Goal: Book appointment/travel/reservation

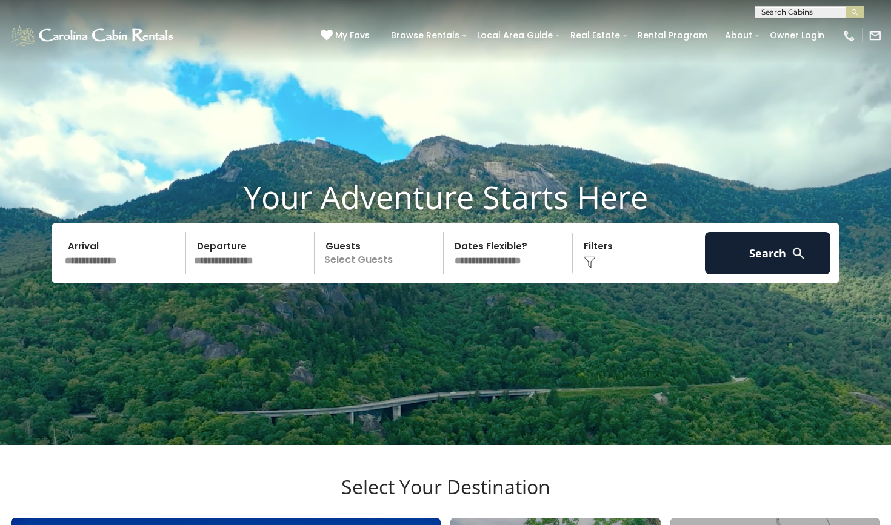
click at [792, 12] on input "text" at bounding box center [808, 14] width 106 height 12
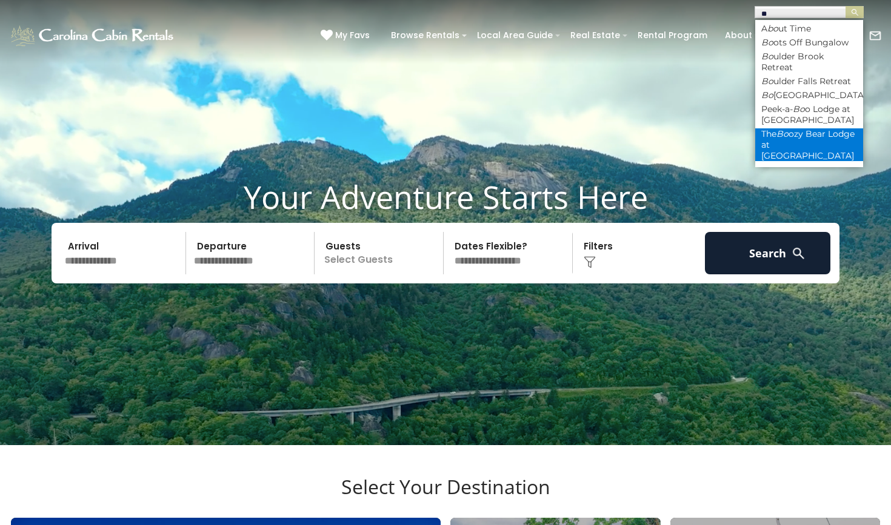
type input "**"
click at [809, 128] on li "The Bo ozy Bear Lodge at [GEOGRAPHIC_DATA]" at bounding box center [809, 144] width 108 height 33
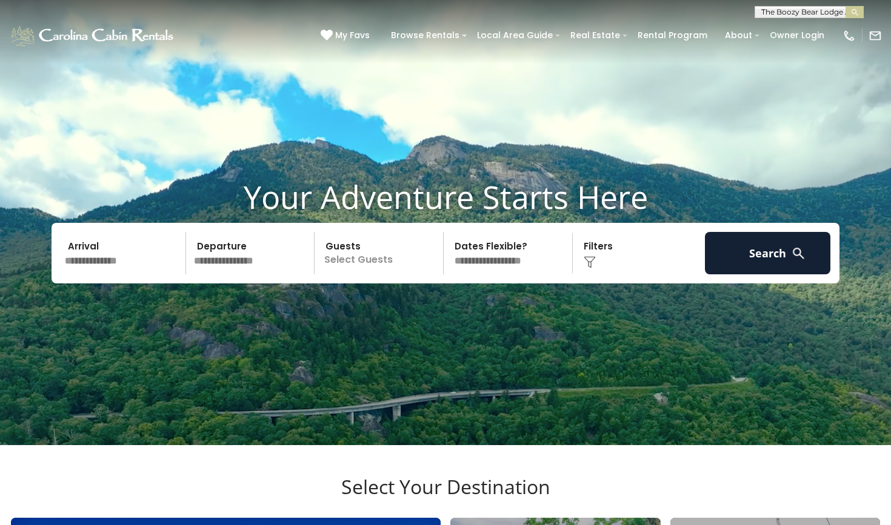
click at [854, 12] on button "submit" at bounding box center [854, 12] width 18 height 12
click at [855, 11] on img "submit" at bounding box center [854, 12] width 9 height 9
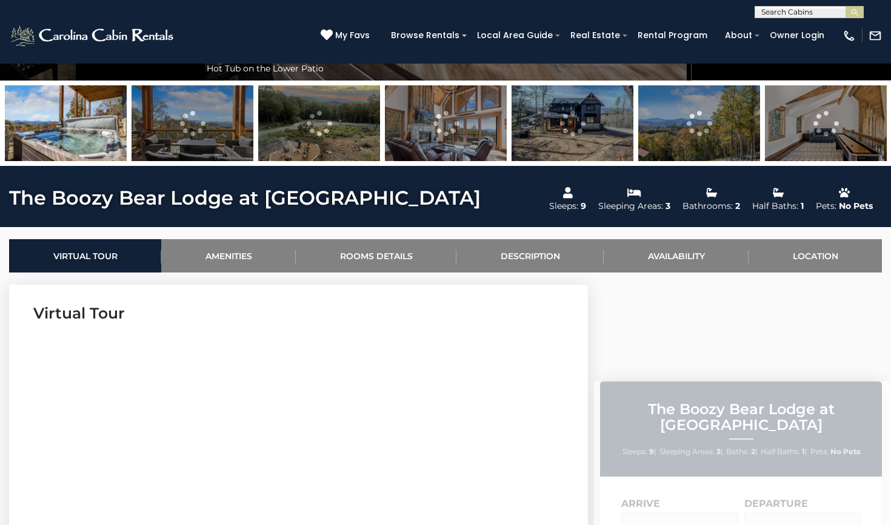
scroll to position [305, 0]
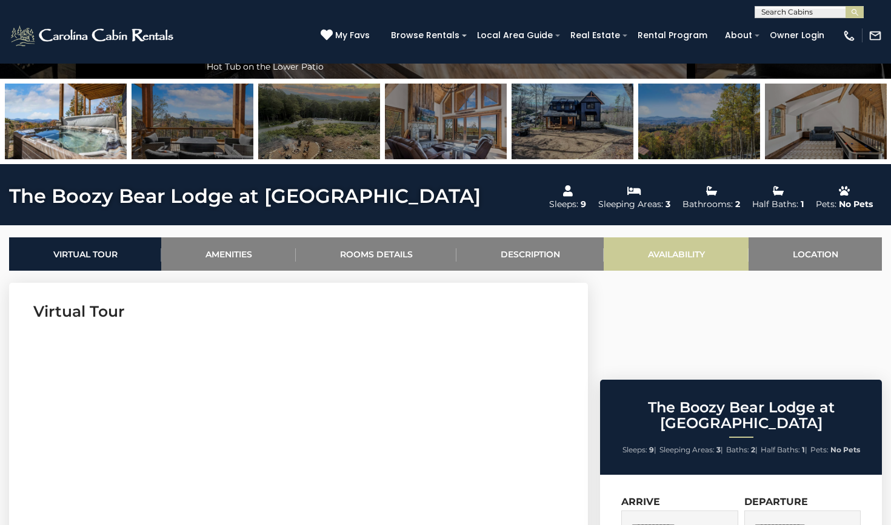
click at [679, 245] on link "Availability" at bounding box center [676, 254] width 145 height 33
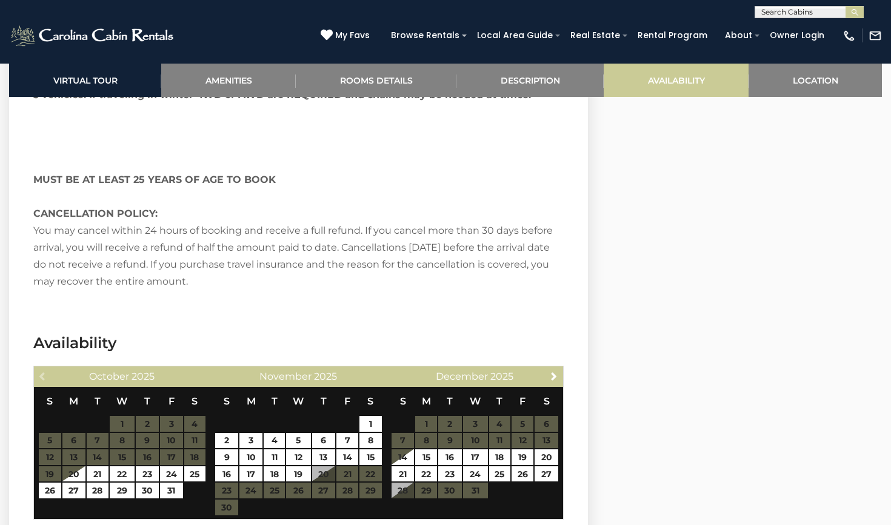
scroll to position [3094, 0]
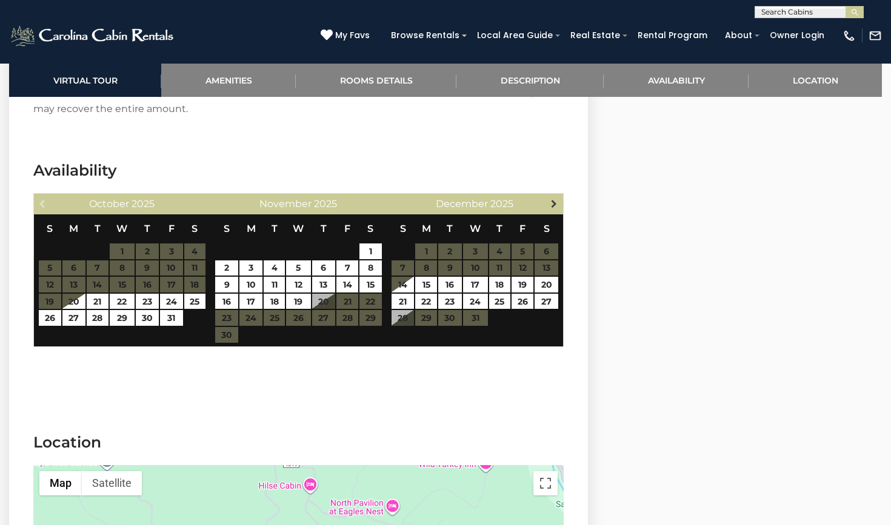
click at [552, 199] on span "Next" at bounding box center [554, 204] width 10 height 10
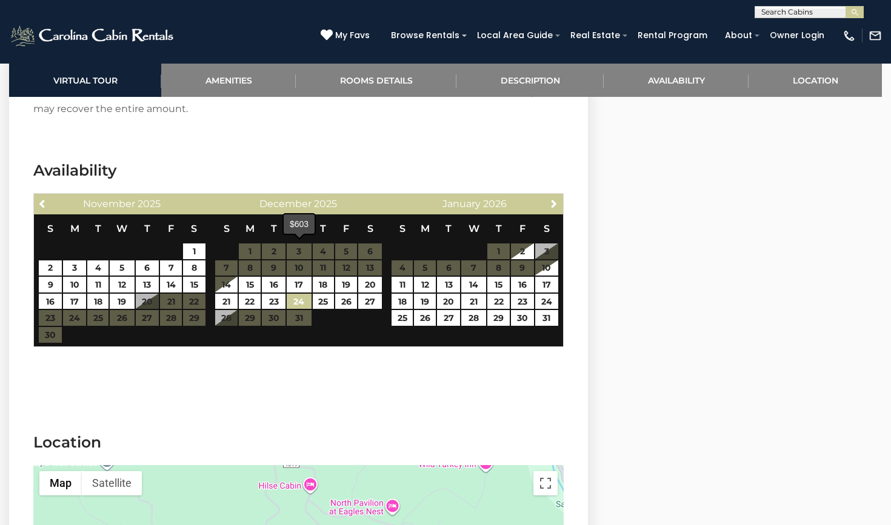
click at [296, 294] on link "24" at bounding box center [299, 302] width 25 height 16
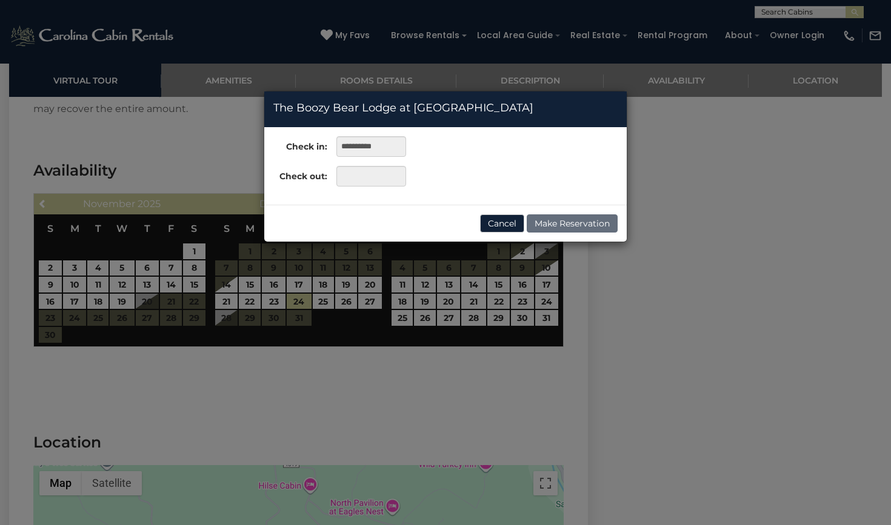
click at [224, 266] on div "**********" at bounding box center [445, 262] width 891 height 525
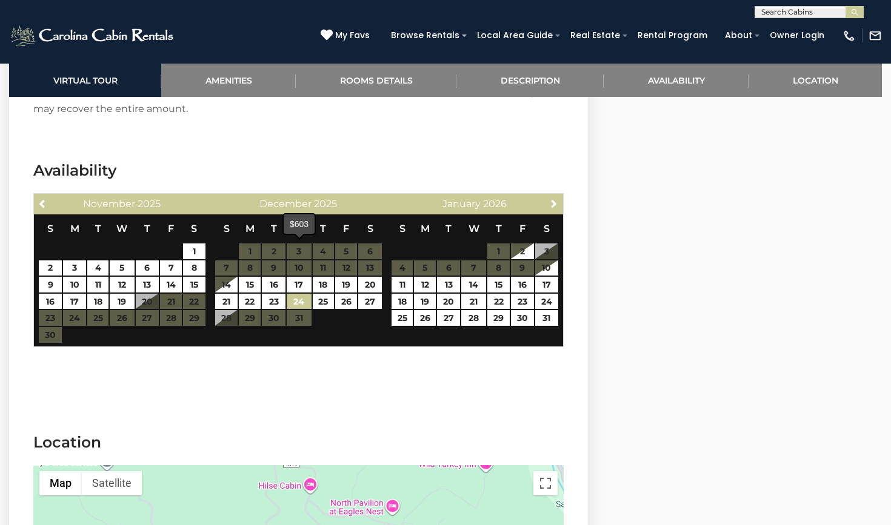
click at [298, 294] on link "24" at bounding box center [299, 302] width 25 height 16
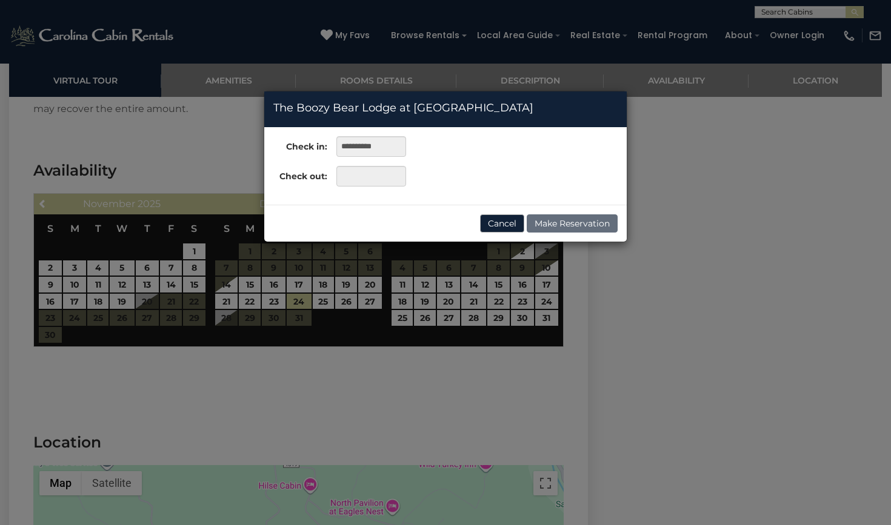
click at [510, 222] on button "Cancel" at bounding box center [502, 224] width 44 height 18
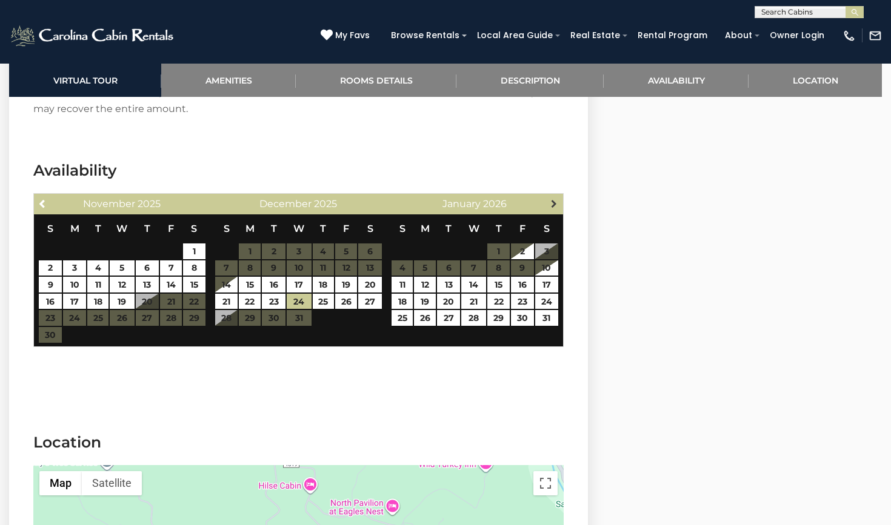
click at [548, 196] on link "Next" at bounding box center [554, 203] width 15 height 15
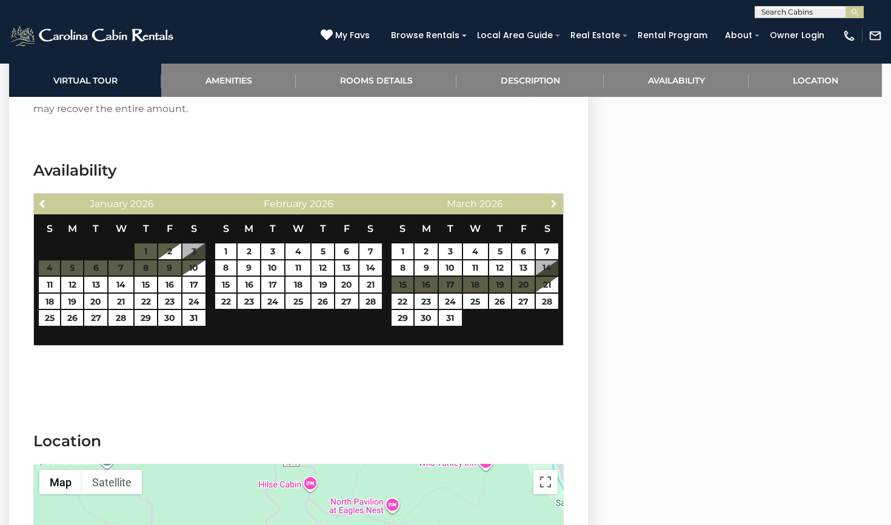
click at [548, 196] on link "Next" at bounding box center [554, 203] width 15 height 15
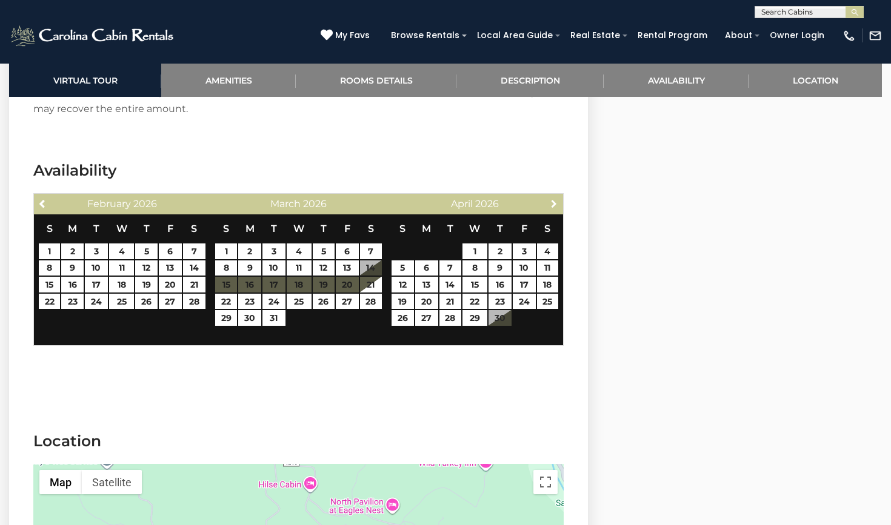
click at [548, 196] on link "Next" at bounding box center [554, 203] width 15 height 15
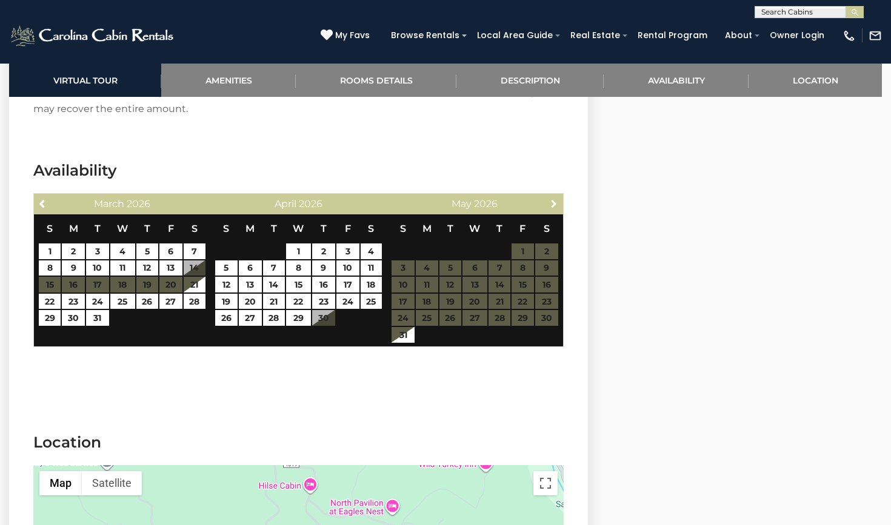
click at [548, 196] on link "Next" at bounding box center [554, 203] width 15 height 15
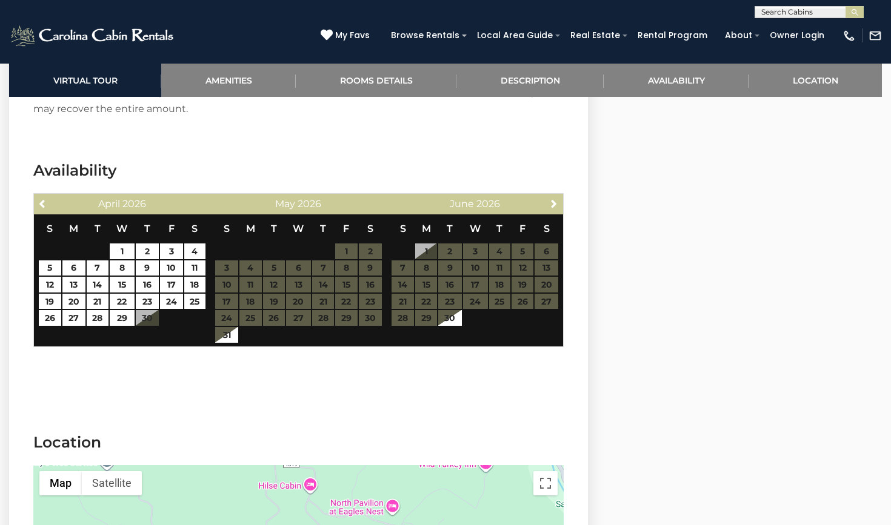
click at [548, 196] on link "Next" at bounding box center [554, 203] width 15 height 15
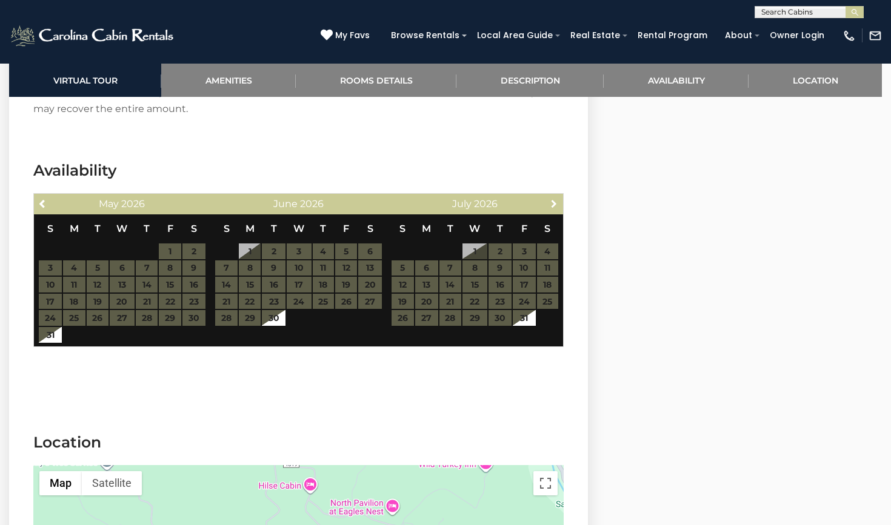
click at [548, 196] on link "Next" at bounding box center [554, 203] width 15 height 15
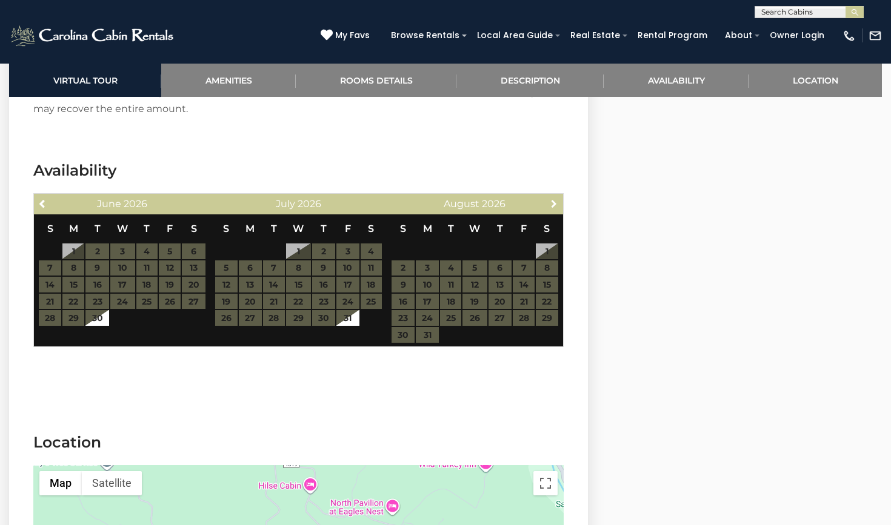
click at [548, 196] on link "Next" at bounding box center [554, 203] width 15 height 15
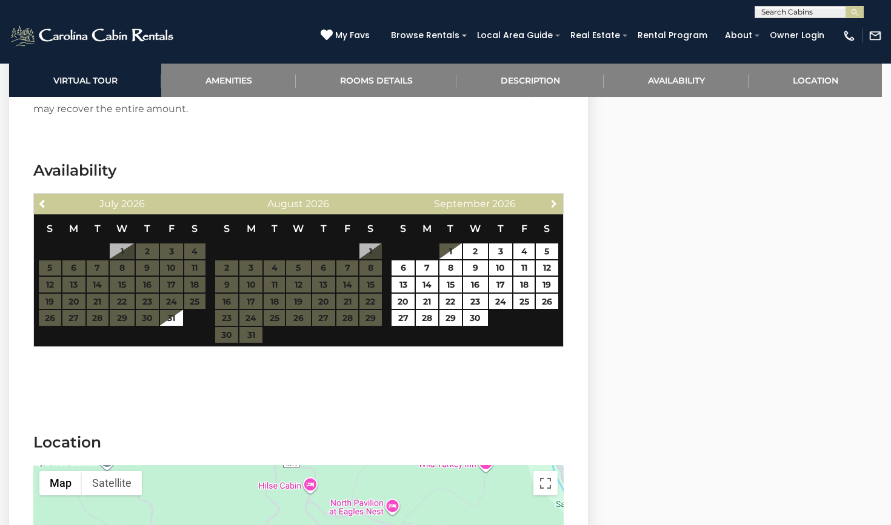
click at [548, 196] on link "Next" at bounding box center [554, 203] width 15 height 15
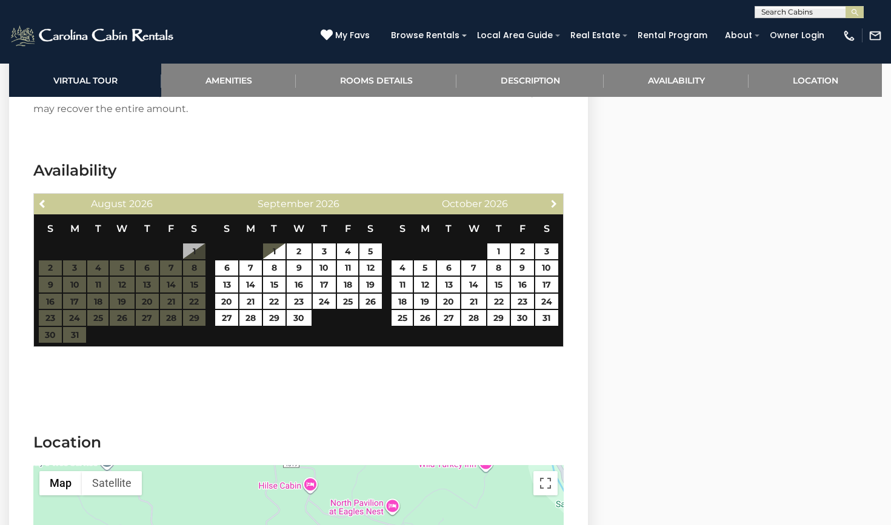
click at [548, 196] on link "Next" at bounding box center [554, 203] width 15 height 15
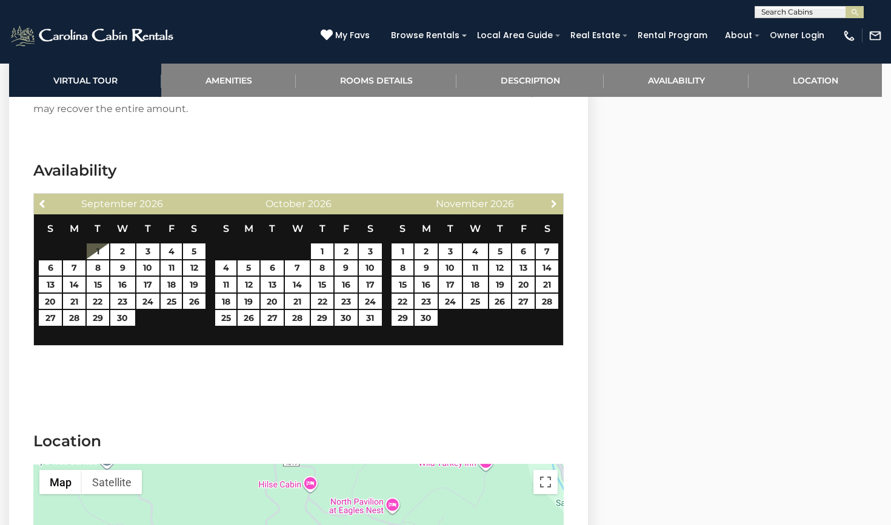
click at [548, 196] on link "Next" at bounding box center [554, 203] width 15 height 15
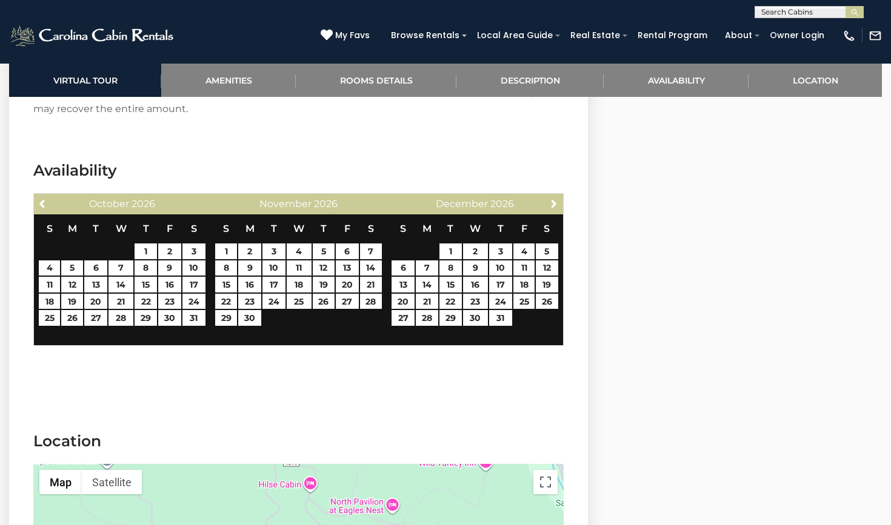
click at [548, 196] on link "Next" at bounding box center [554, 203] width 15 height 15
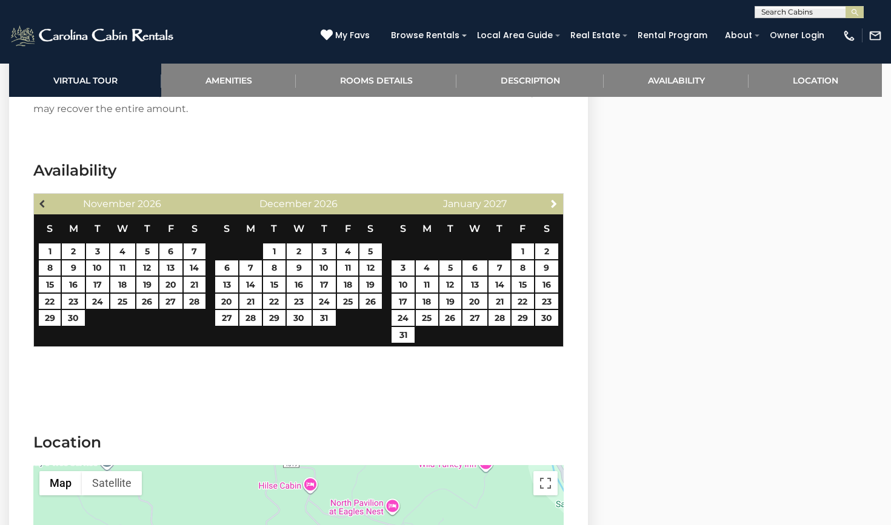
click at [42, 199] on span "Previous" at bounding box center [43, 204] width 10 height 10
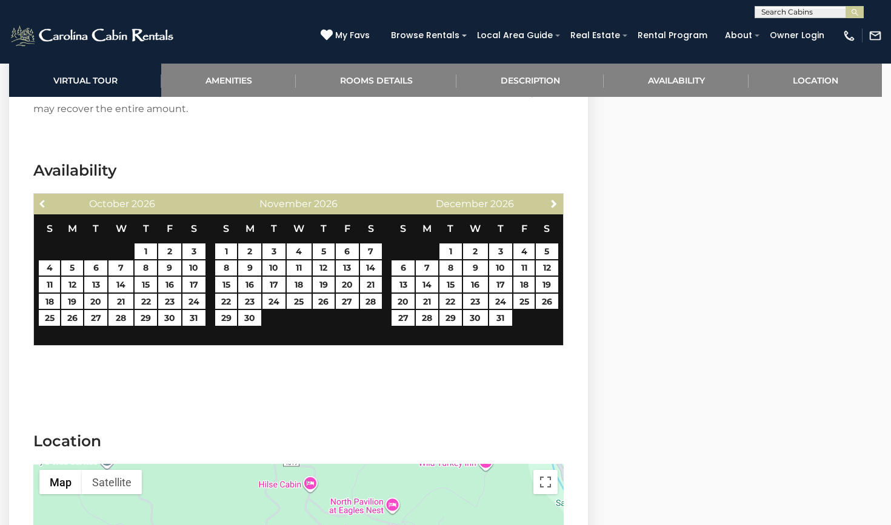
click at [42, 199] on span "Previous" at bounding box center [43, 204] width 10 height 10
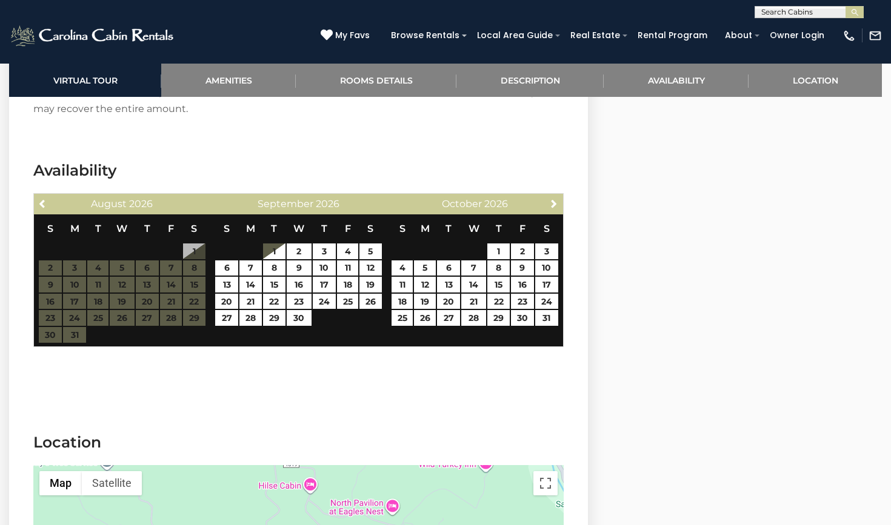
click at [42, 199] on span "Previous" at bounding box center [43, 204] width 10 height 10
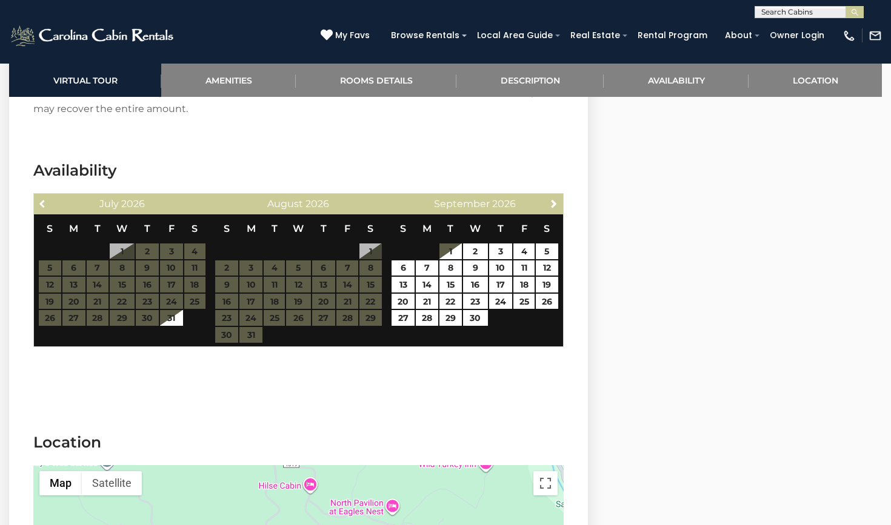
click at [42, 199] on span "Previous" at bounding box center [43, 204] width 10 height 10
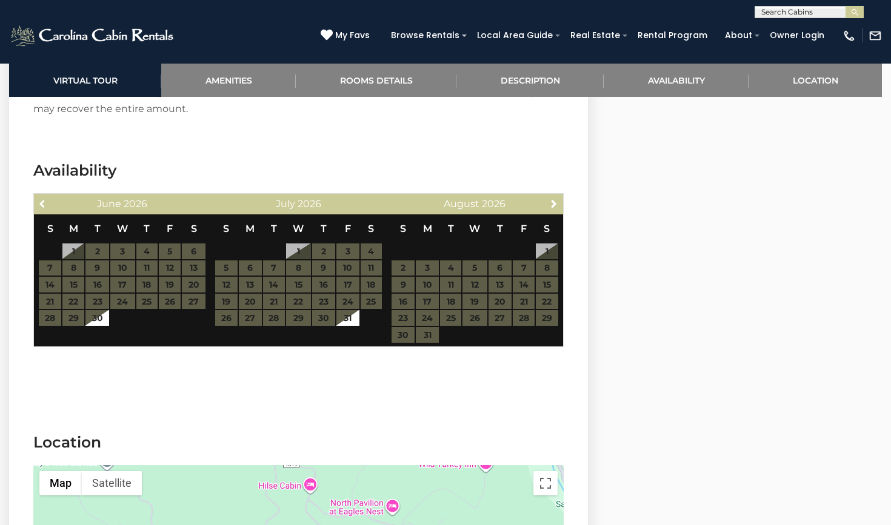
click at [42, 199] on span "Previous" at bounding box center [43, 204] width 10 height 10
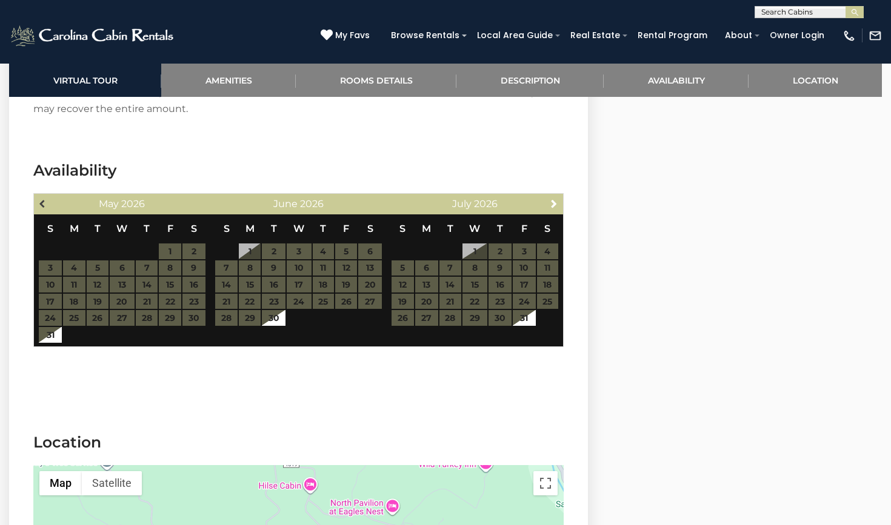
click at [47, 199] on span "Previous" at bounding box center [43, 204] width 10 height 10
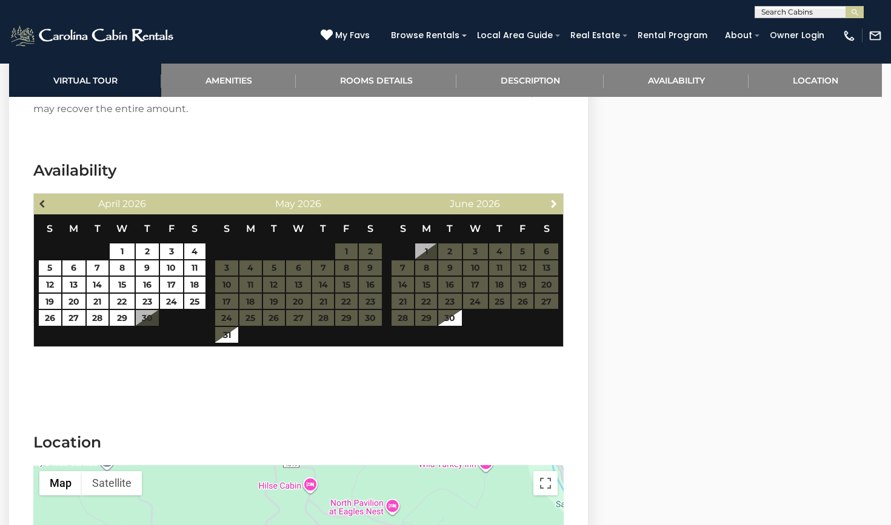
click at [43, 199] on span "Previous" at bounding box center [43, 204] width 10 height 10
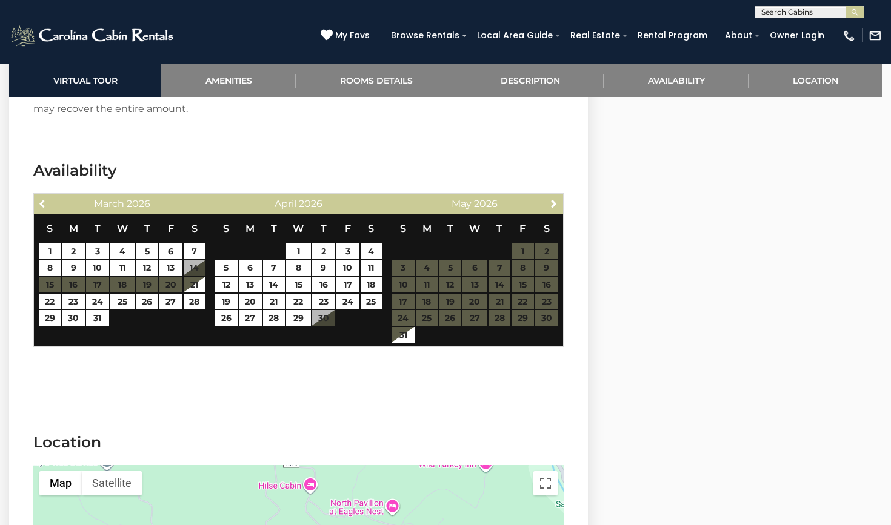
click at [43, 199] on span "Previous" at bounding box center [43, 204] width 10 height 10
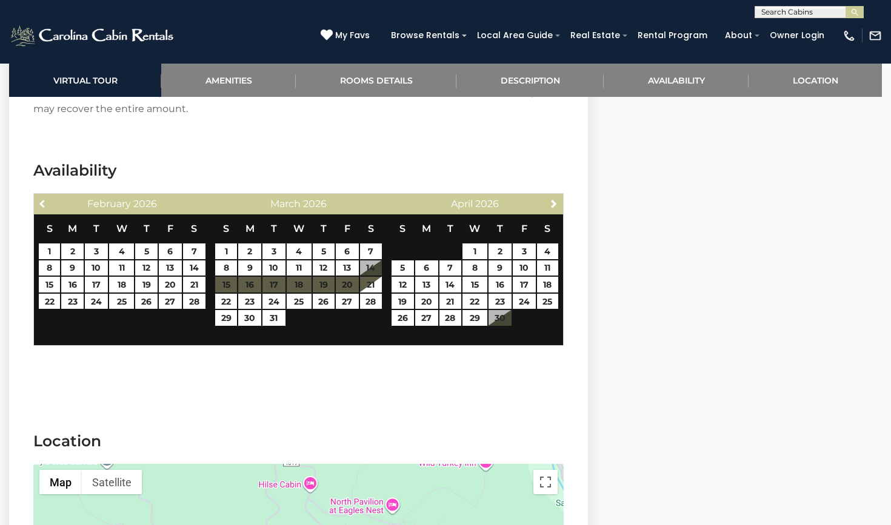
click at [43, 199] on span "Previous" at bounding box center [43, 204] width 10 height 10
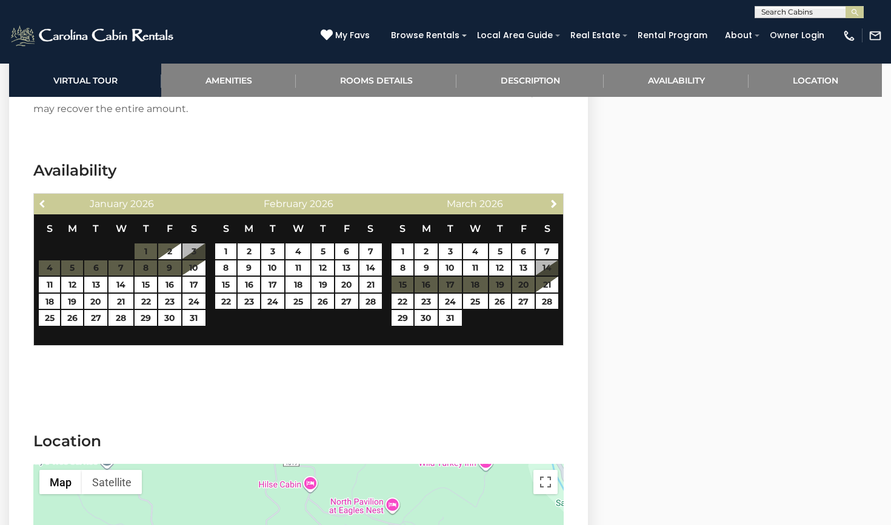
click at [43, 199] on span "Previous" at bounding box center [43, 204] width 10 height 10
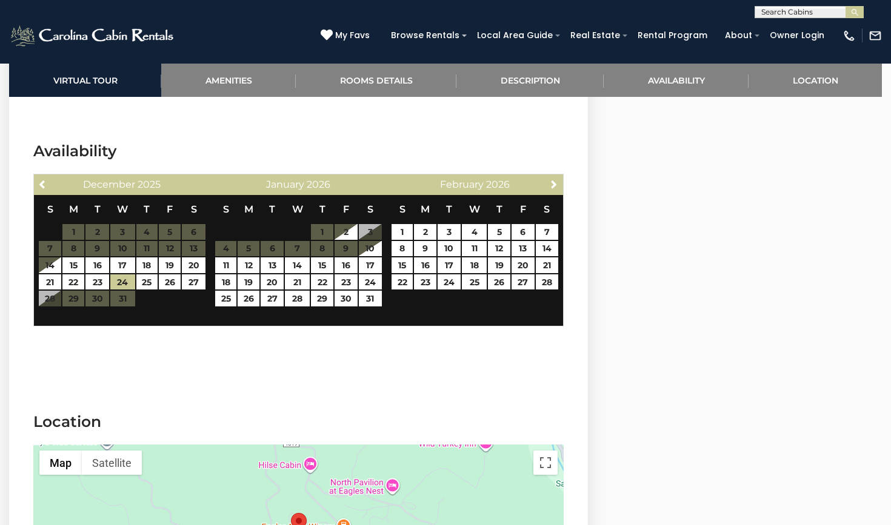
scroll to position [3114, 0]
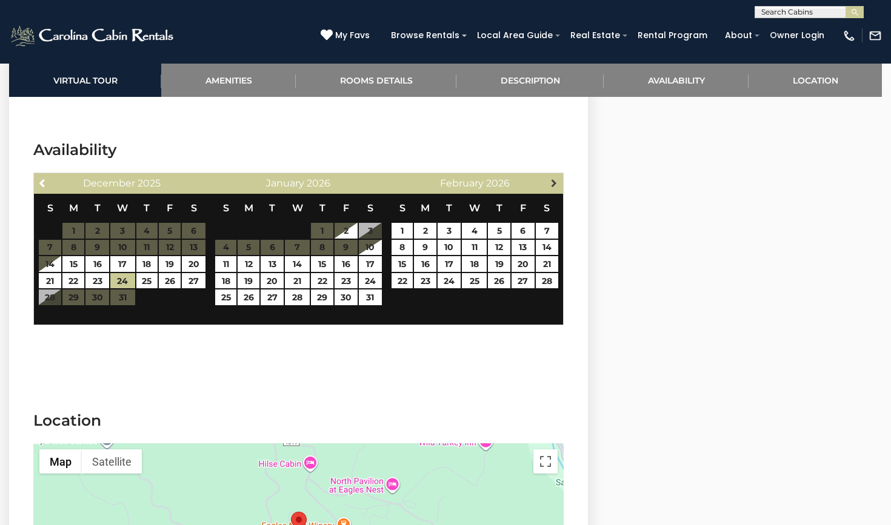
click at [553, 178] on span "Next" at bounding box center [554, 183] width 10 height 10
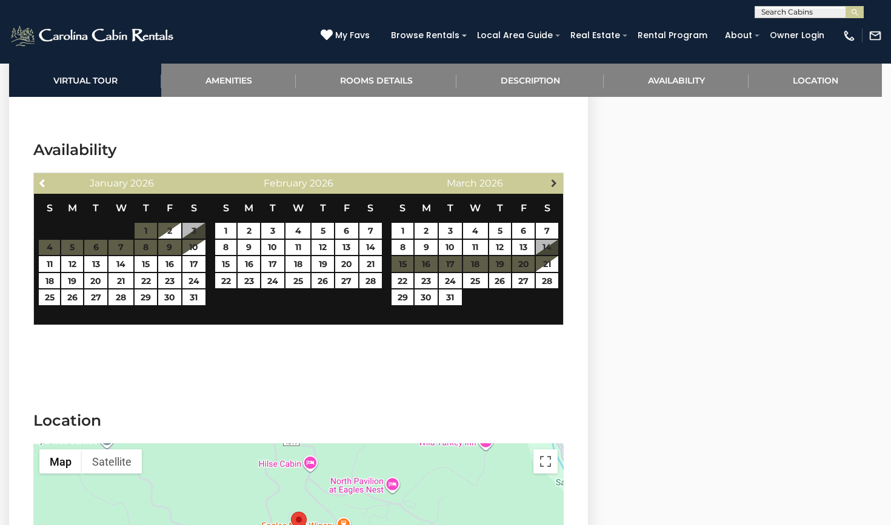
click at [548, 175] on link "Next" at bounding box center [554, 182] width 15 height 15
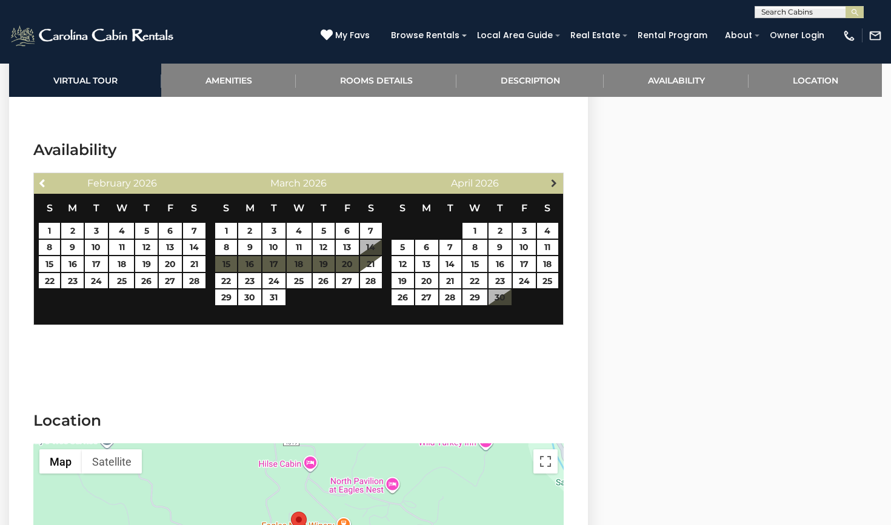
click at [551, 175] on link "Next" at bounding box center [554, 182] width 15 height 15
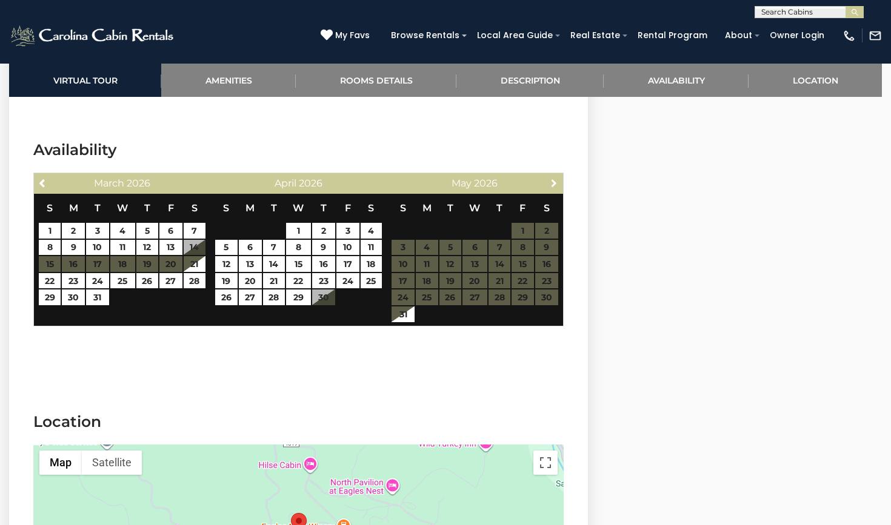
click at [551, 175] on link "Next" at bounding box center [554, 182] width 15 height 15
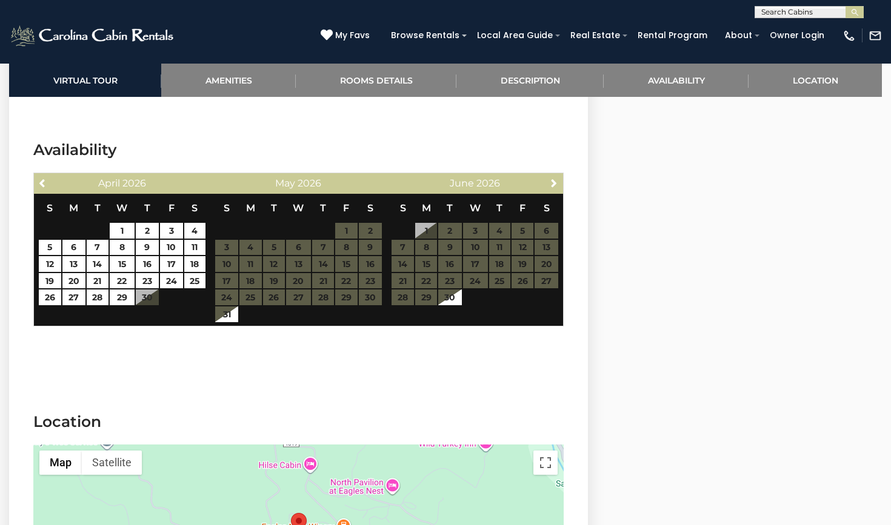
click at [551, 175] on link "Next" at bounding box center [554, 182] width 15 height 15
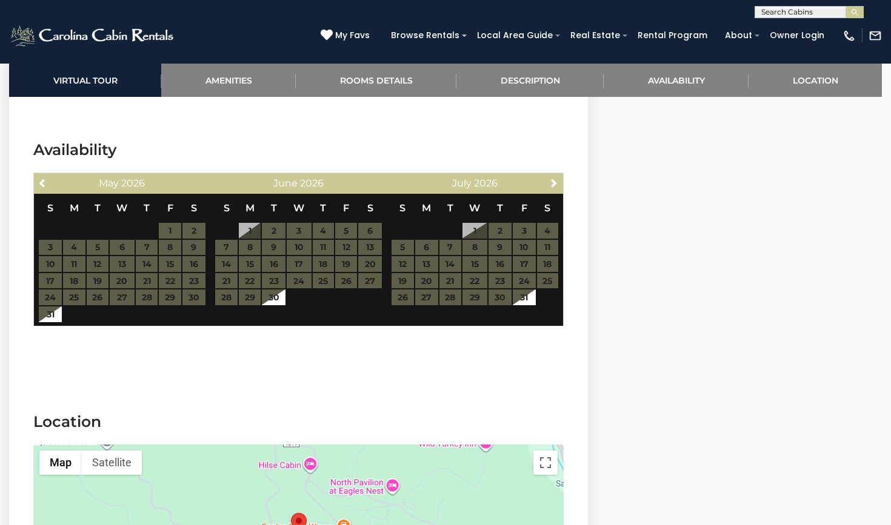
click at [551, 175] on link "Next" at bounding box center [554, 182] width 15 height 15
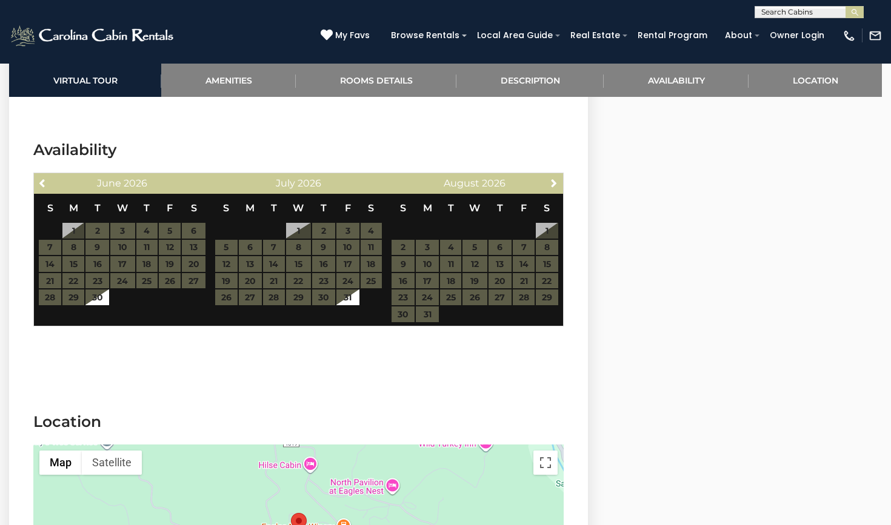
click at [551, 175] on link "Next" at bounding box center [554, 182] width 15 height 15
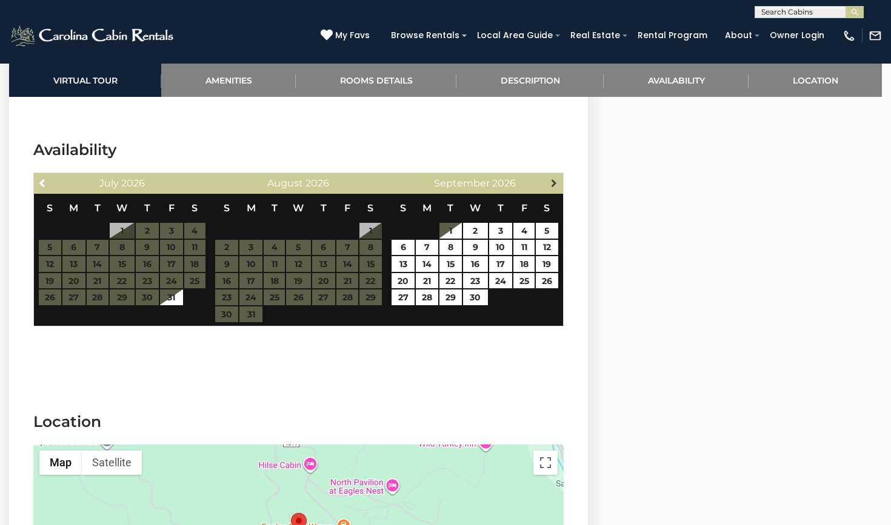
click at [553, 178] on span "Next" at bounding box center [554, 183] width 10 height 10
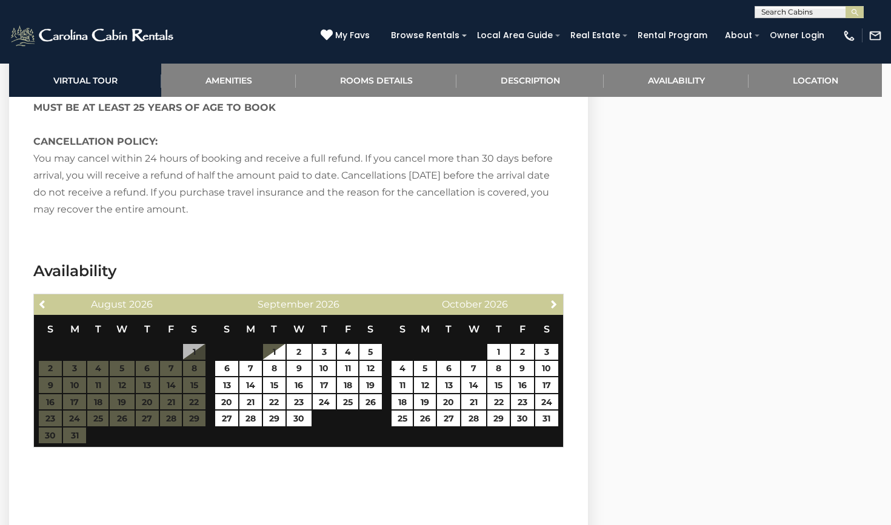
scroll to position [2977, 0]
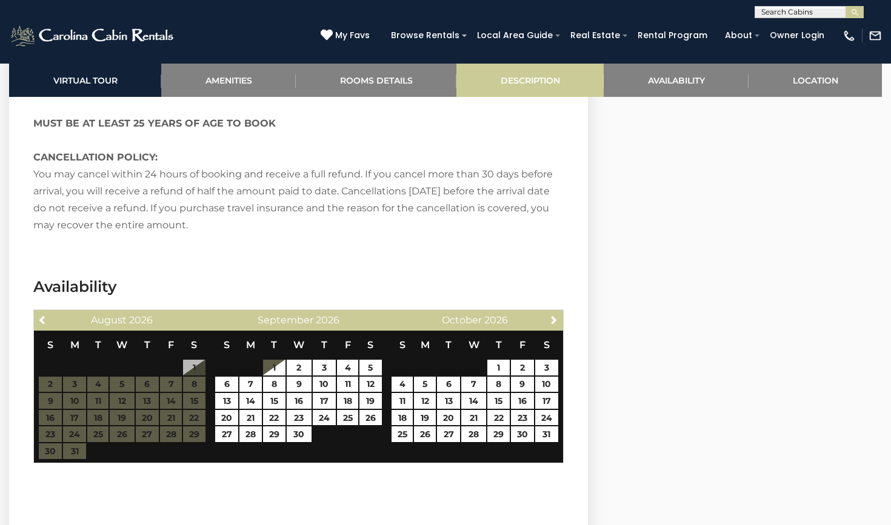
click at [503, 79] on link "Description" at bounding box center [529, 80] width 147 height 33
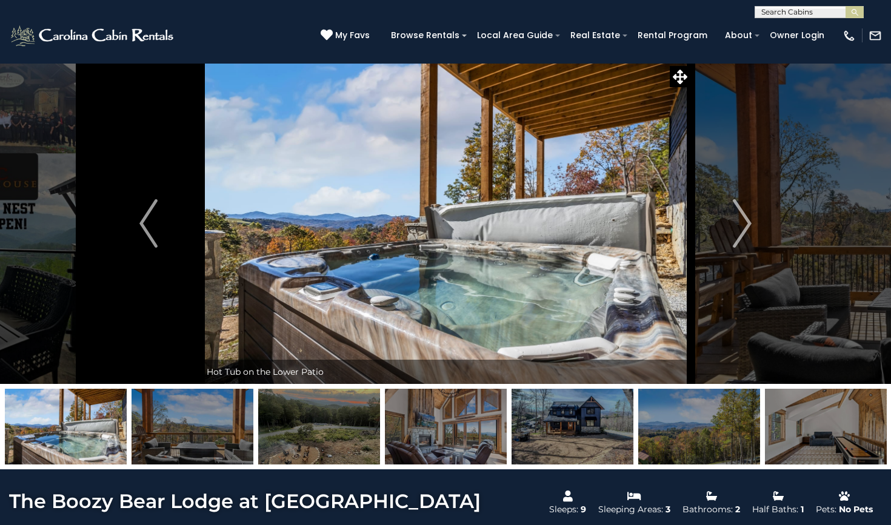
scroll to position [0, 0]
click at [743, 222] on img "Next" at bounding box center [742, 223] width 18 height 48
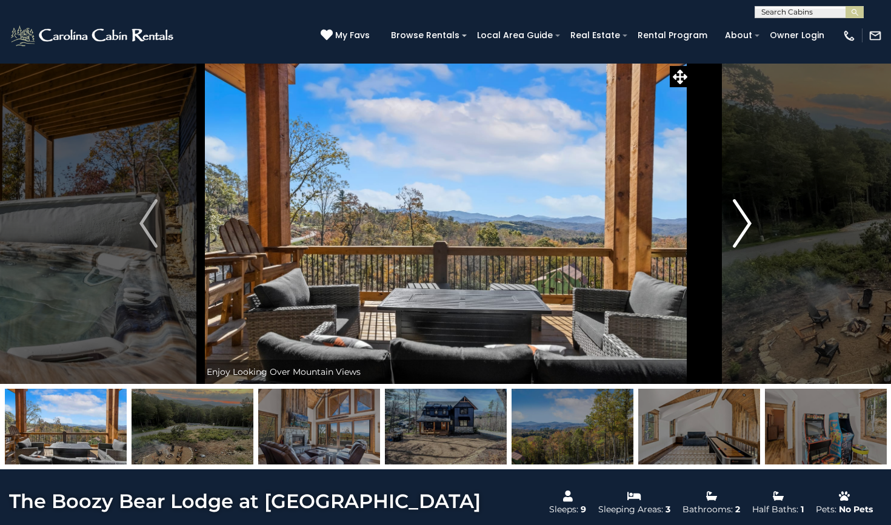
click at [743, 222] on img "Next" at bounding box center [742, 223] width 18 height 48
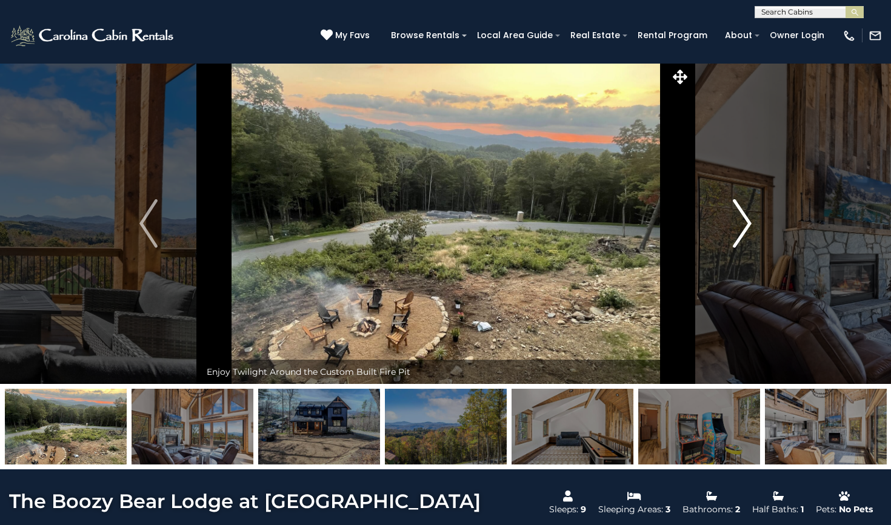
click at [745, 228] on img "Next" at bounding box center [742, 223] width 18 height 48
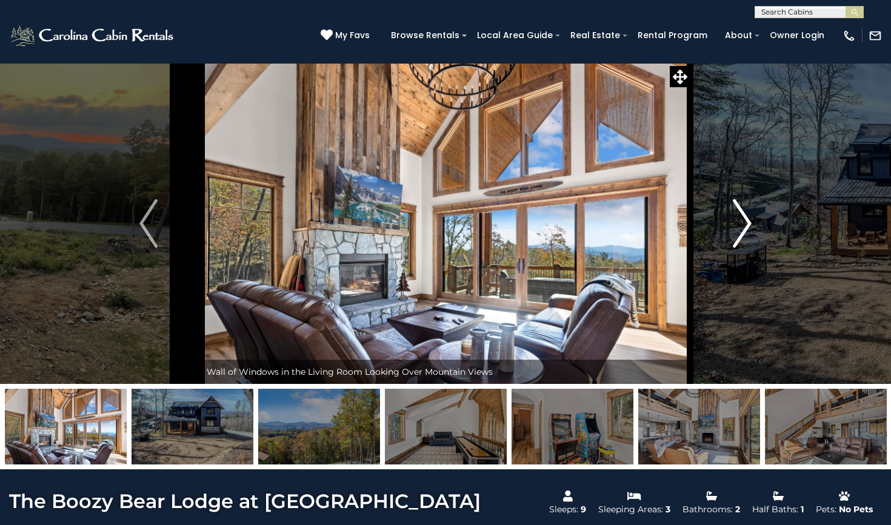
click at [745, 228] on img "Next" at bounding box center [742, 223] width 18 height 48
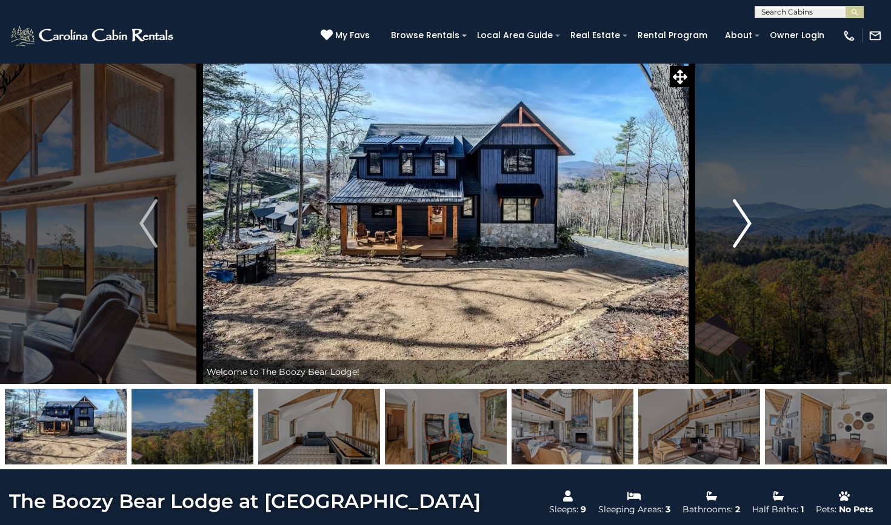
click at [745, 228] on img "Next" at bounding box center [742, 223] width 18 height 48
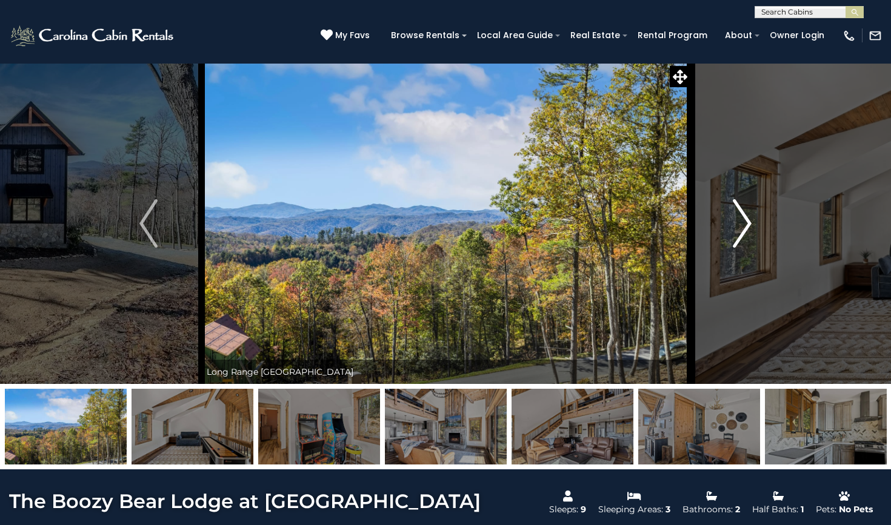
click at [745, 228] on img "Next" at bounding box center [742, 223] width 18 height 48
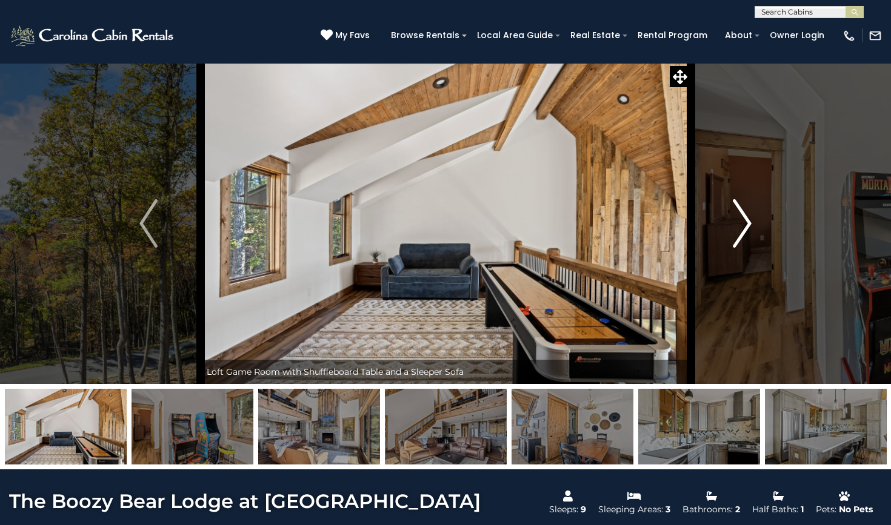
click at [745, 228] on img "Next" at bounding box center [742, 223] width 18 height 48
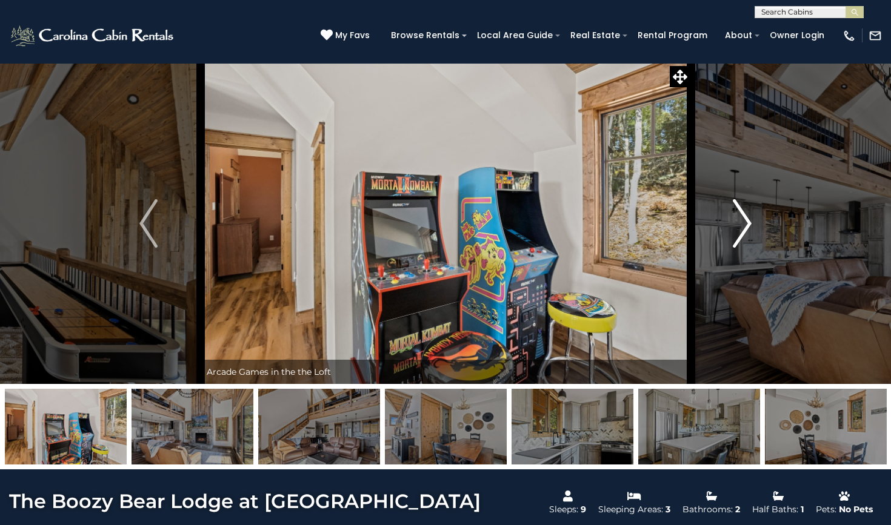
click at [745, 228] on img "Next" at bounding box center [742, 223] width 18 height 48
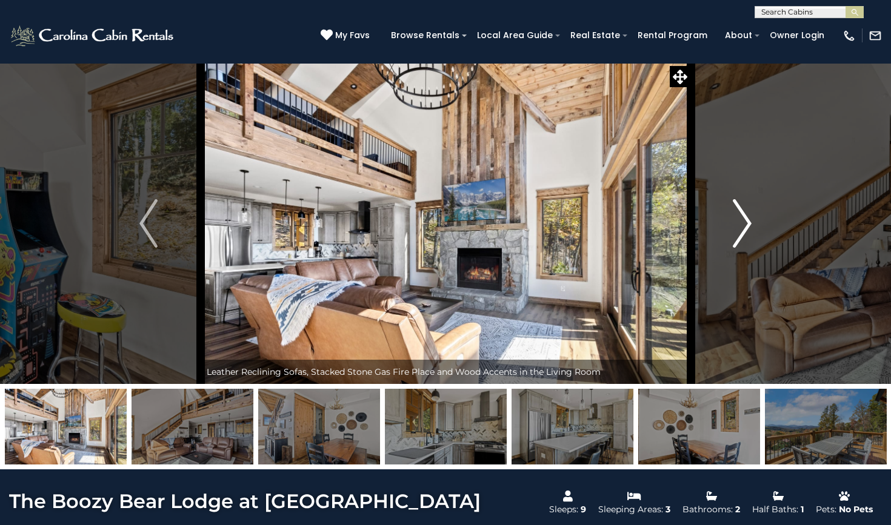
click at [745, 228] on img "Next" at bounding box center [742, 223] width 18 height 48
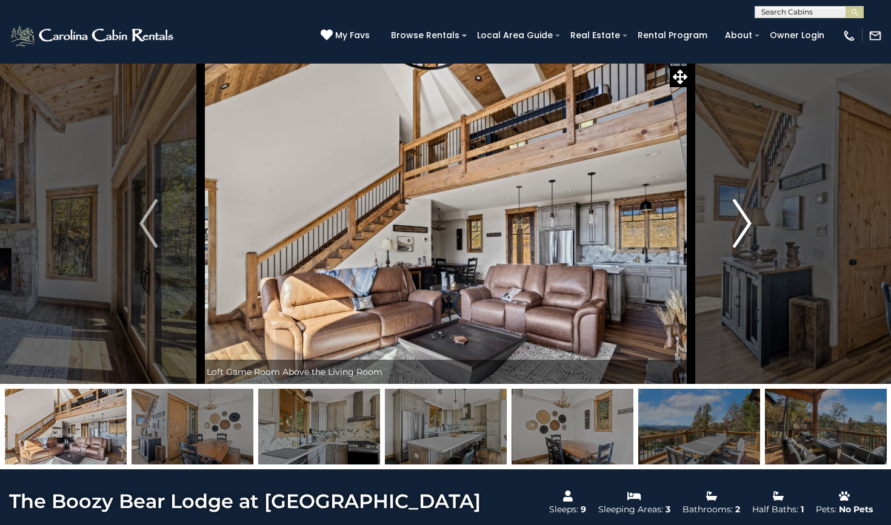
click at [745, 228] on img "Next" at bounding box center [742, 223] width 18 height 48
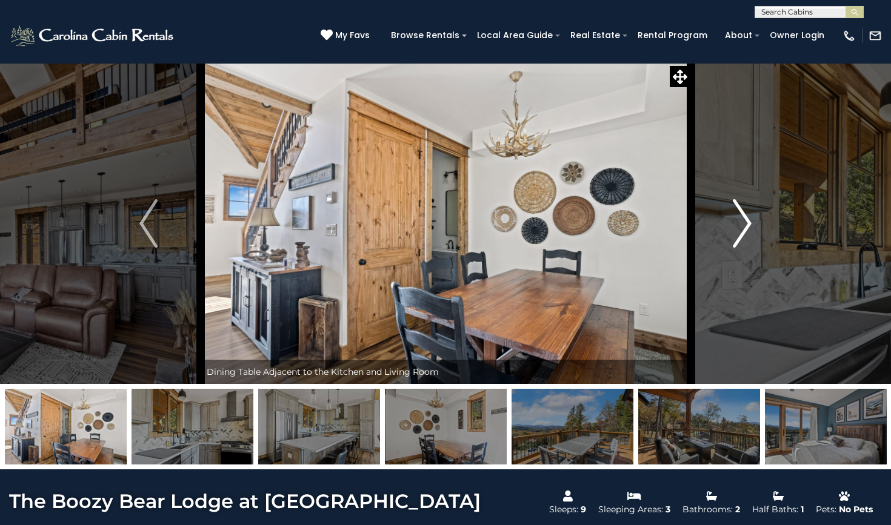
click at [745, 228] on img "Next" at bounding box center [742, 223] width 18 height 48
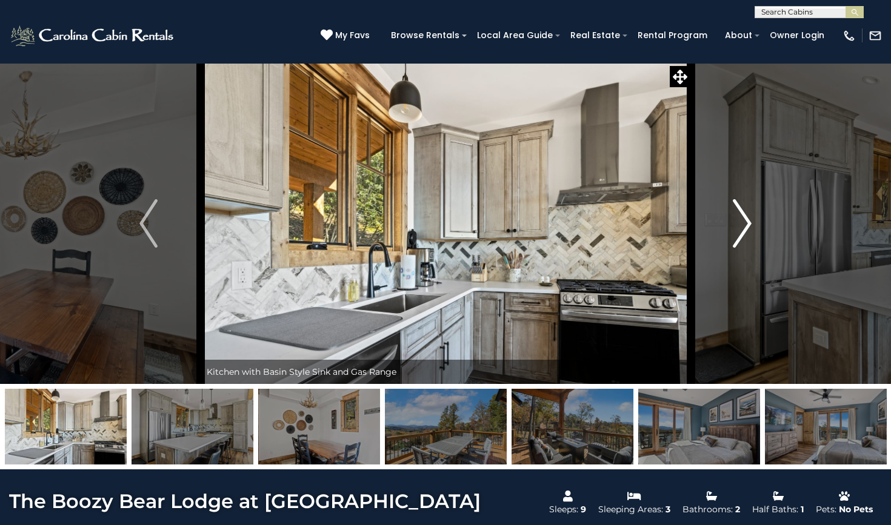
click at [745, 228] on img "Next" at bounding box center [742, 223] width 18 height 48
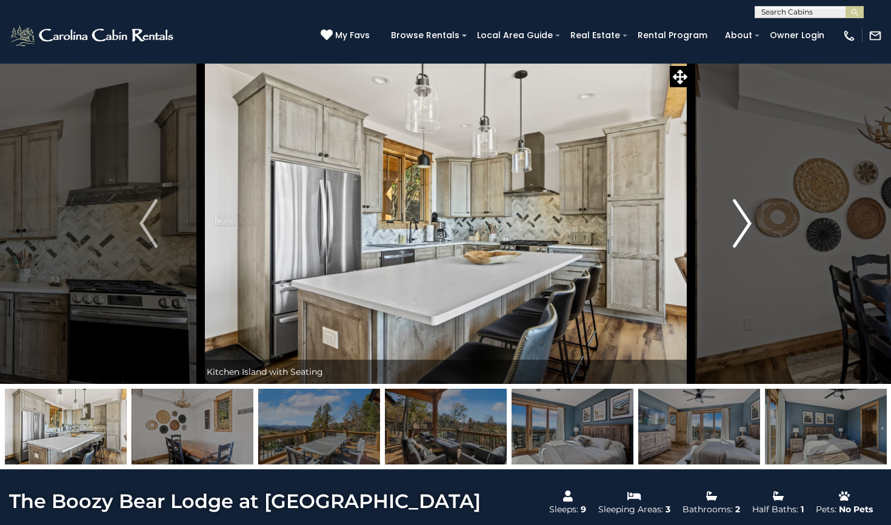
click at [745, 228] on img "Next" at bounding box center [742, 223] width 18 height 48
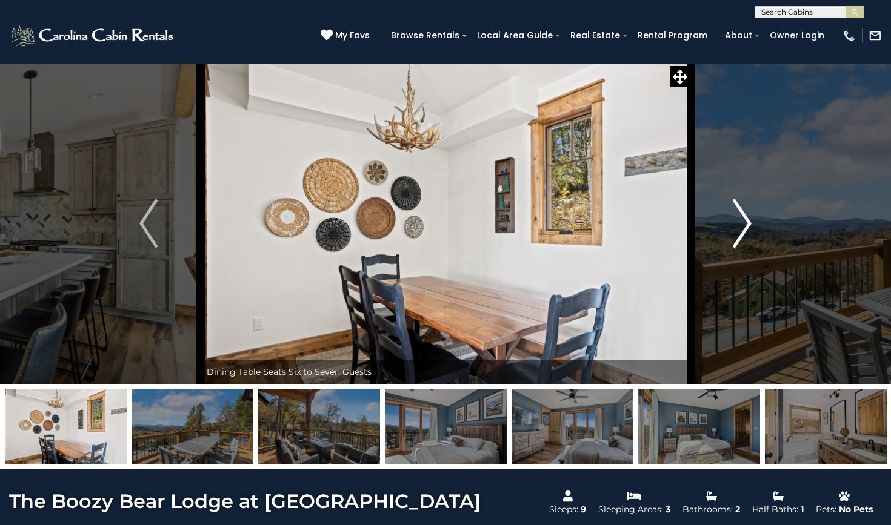
click at [745, 228] on img "Next" at bounding box center [742, 223] width 18 height 48
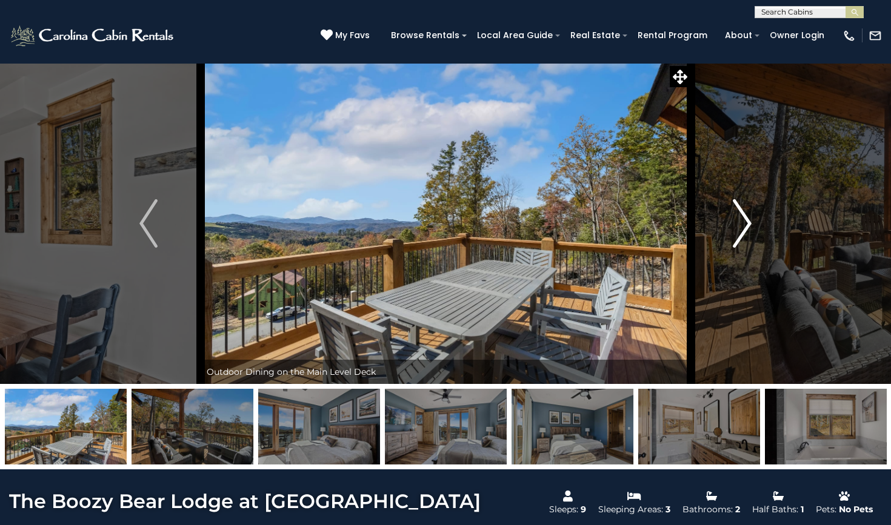
click at [745, 228] on img "Next" at bounding box center [742, 223] width 18 height 48
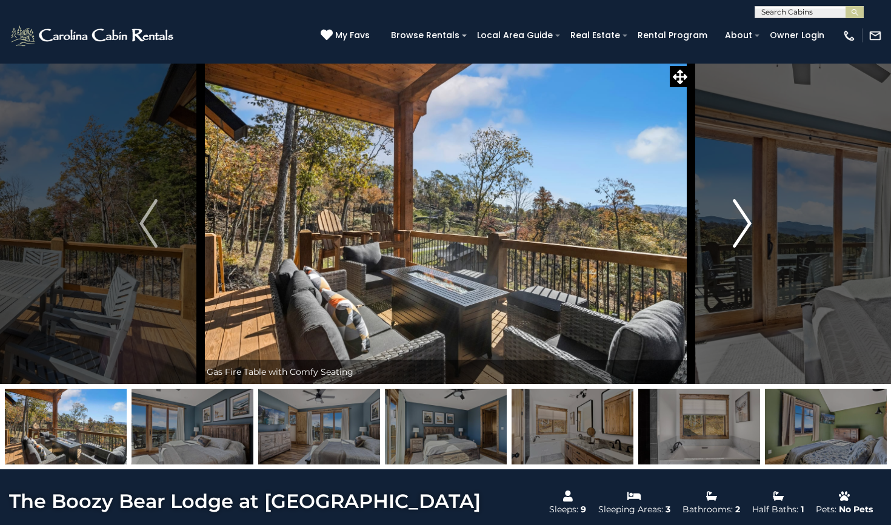
click at [745, 228] on img "Next" at bounding box center [742, 223] width 18 height 48
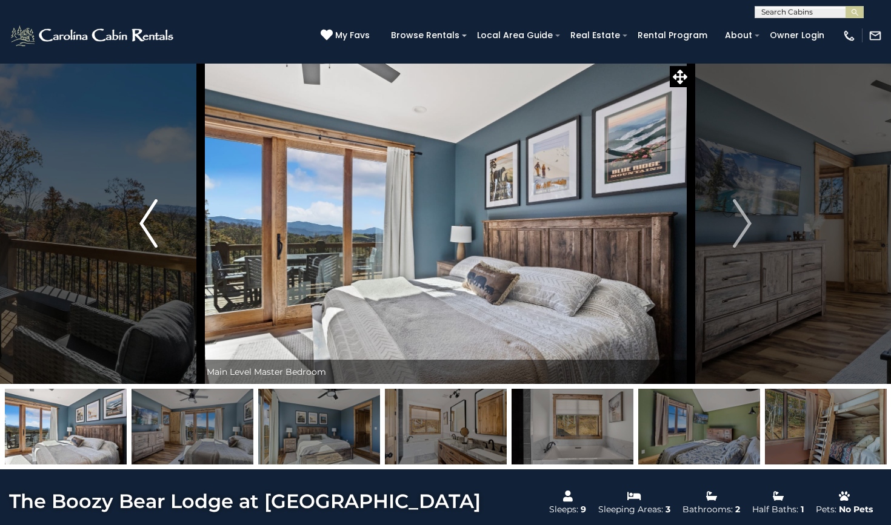
click at [152, 211] on img "Previous" at bounding box center [148, 223] width 18 height 48
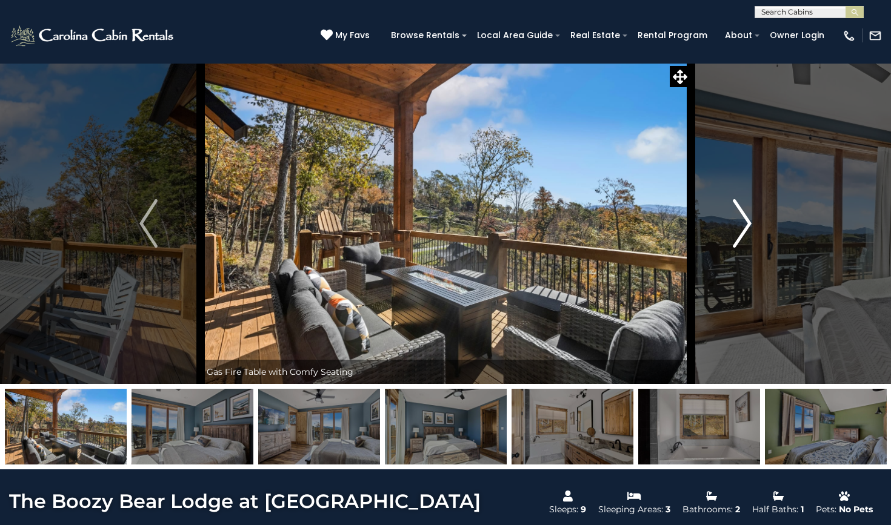
click at [748, 227] on img "Next" at bounding box center [742, 223] width 18 height 48
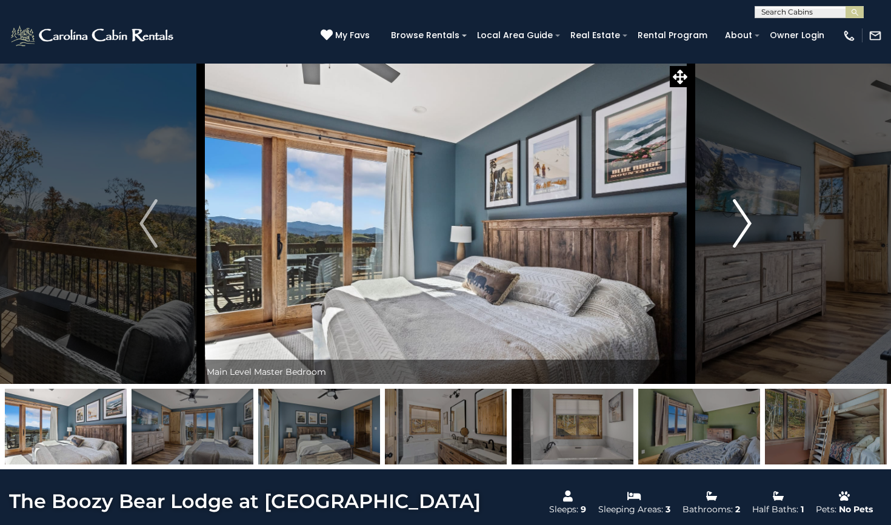
click at [748, 227] on img "Next" at bounding box center [742, 223] width 18 height 48
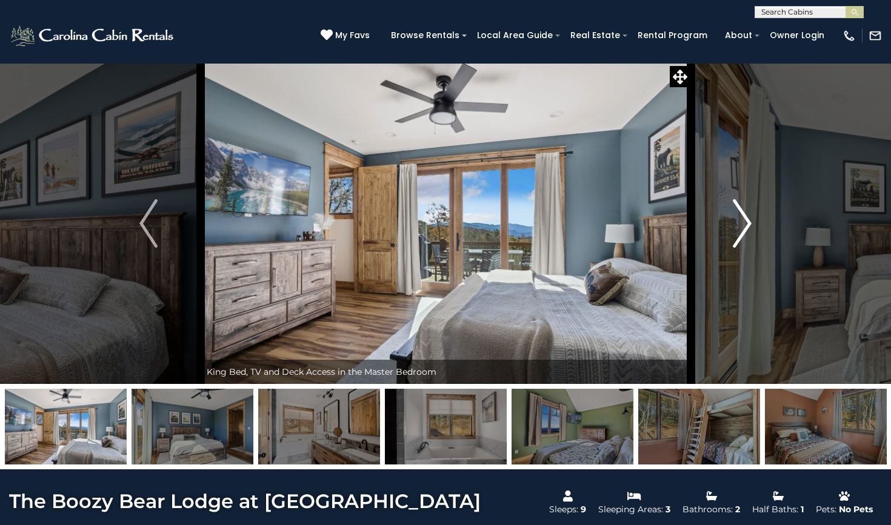
click at [748, 227] on img "Next" at bounding box center [742, 223] width 18 height 48
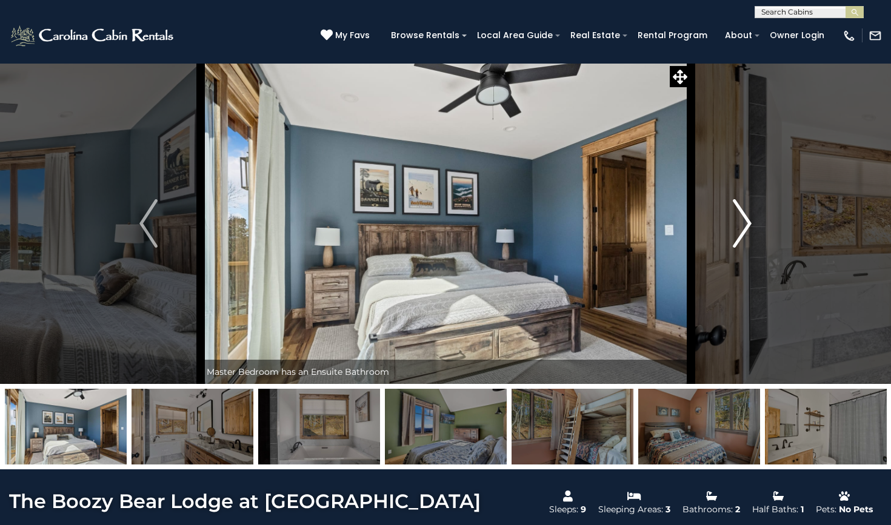
click at [748, 227] on img "Next" at bounding box center [742, 223] width 18 height 48
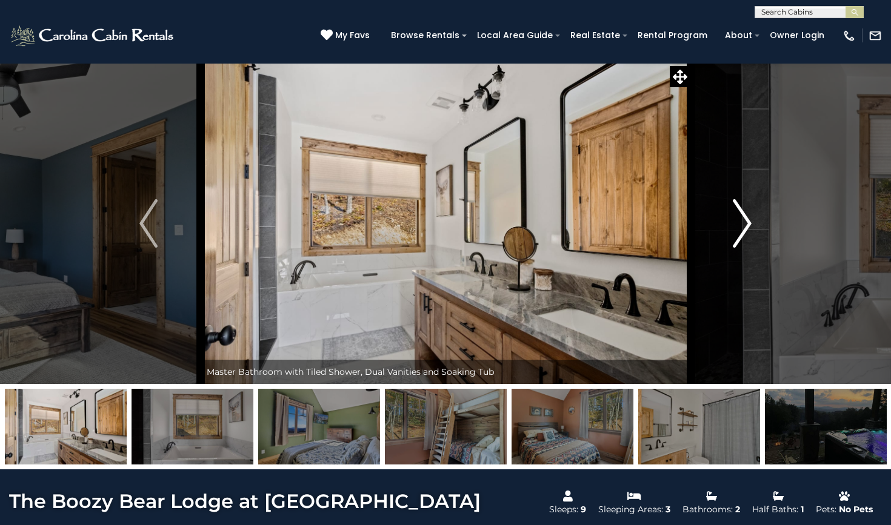
click at [748, 227] on img "Next" at bounding box center [742, 223] width 18 height 48
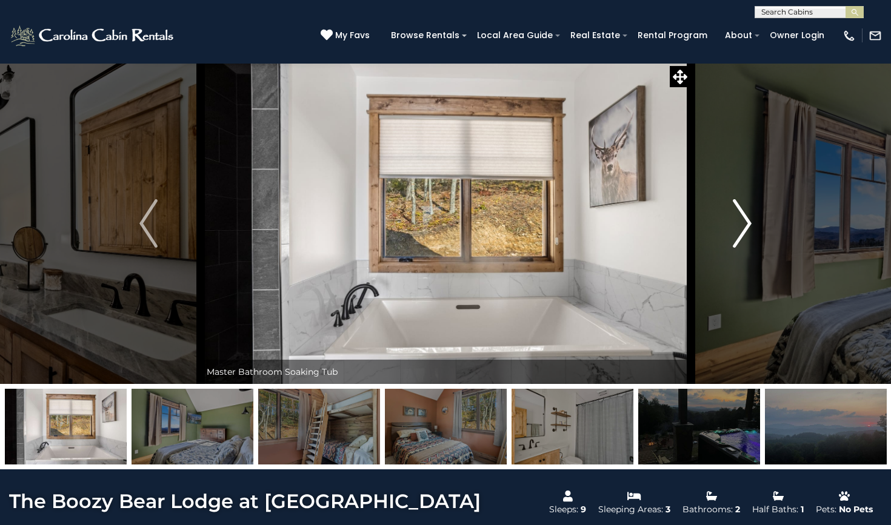
click at [748, 227] on img "Next" at bounding box center [742, 223] width 18 height 48
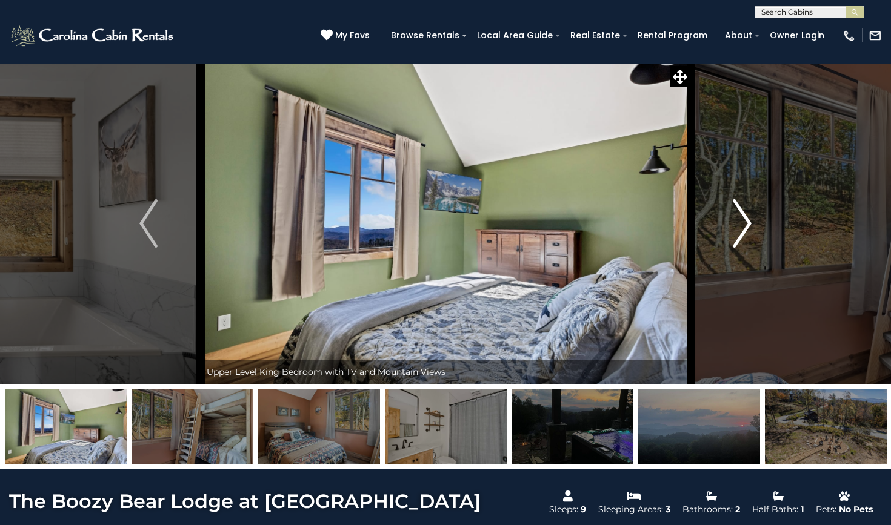
click at [748, 227] on img "Next" at bounding box center [742, 223] width 18 height 48
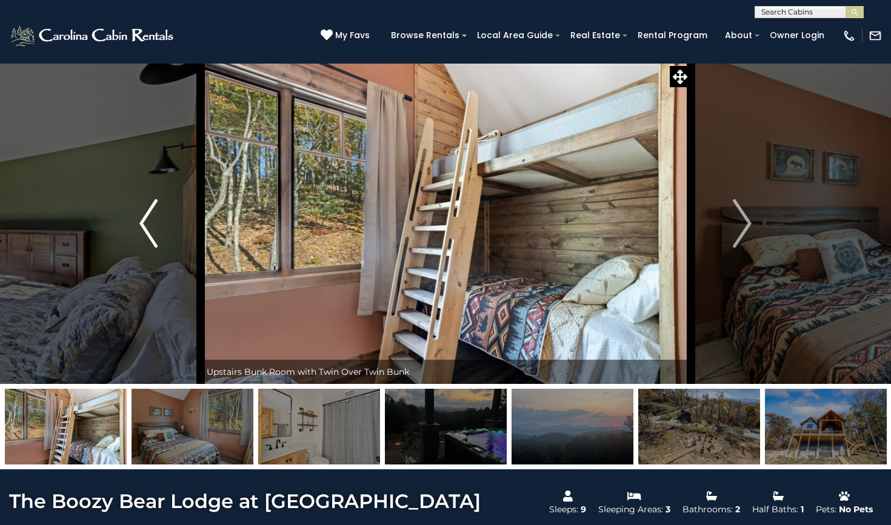
click at [154, 215] on img "Previous" at bounding box center [148, 223] width 18 height 48
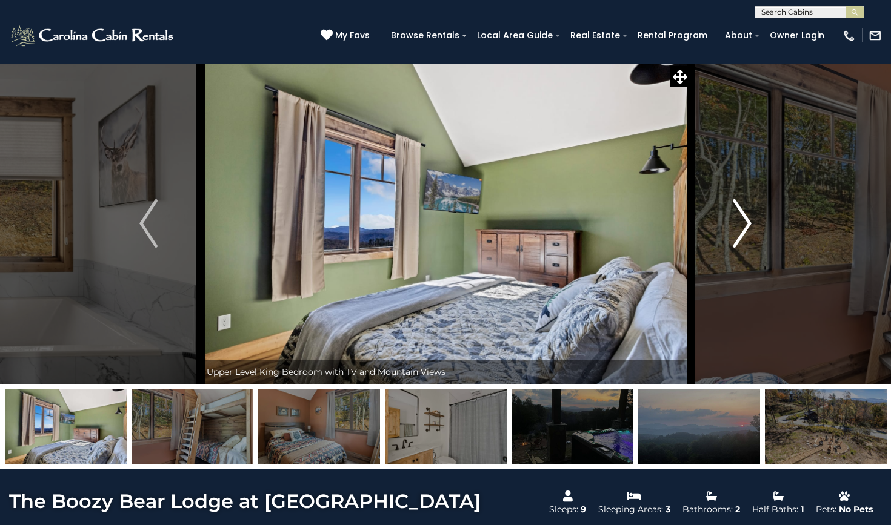
click at [739, 225] on img "Next" at bounding box center [742, 223] width 18 height 48
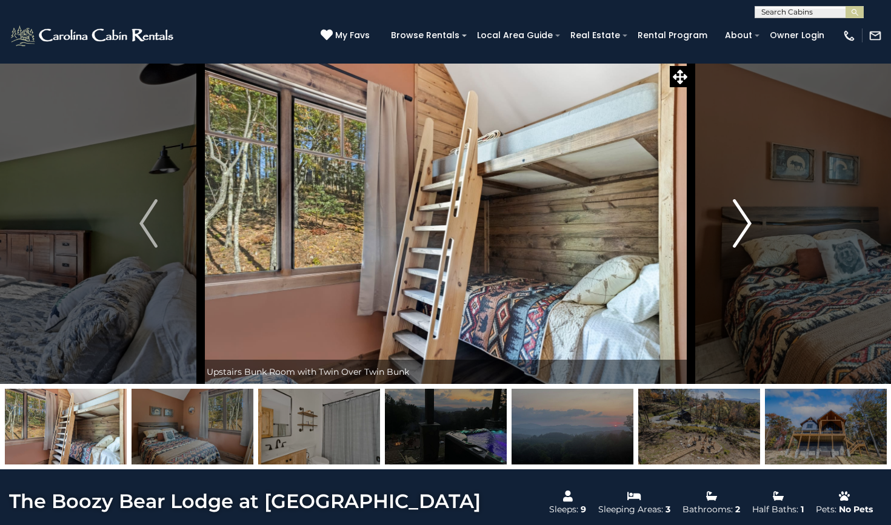
click at [739, 225] on img "Next" at bounding box center [742, 223] width 18 height 48
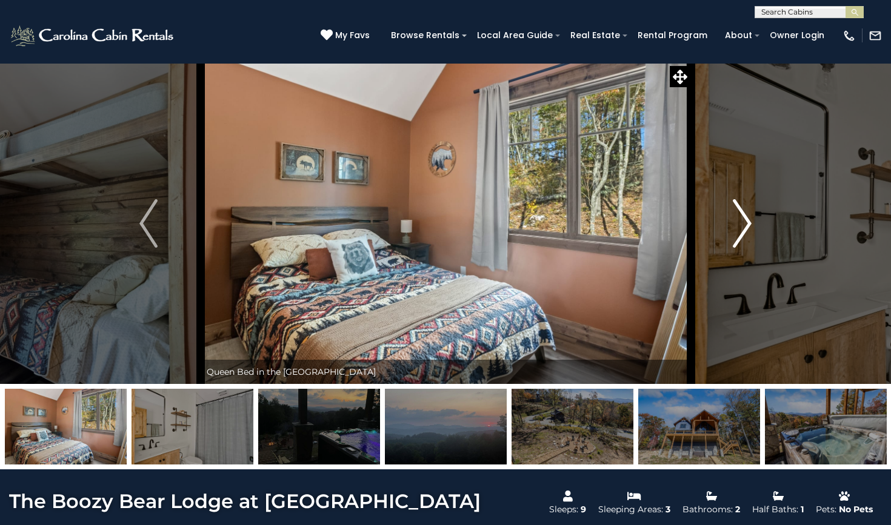
click at [739, 225] on img "Next" at bounding box center [742, 223] width 18 height 48
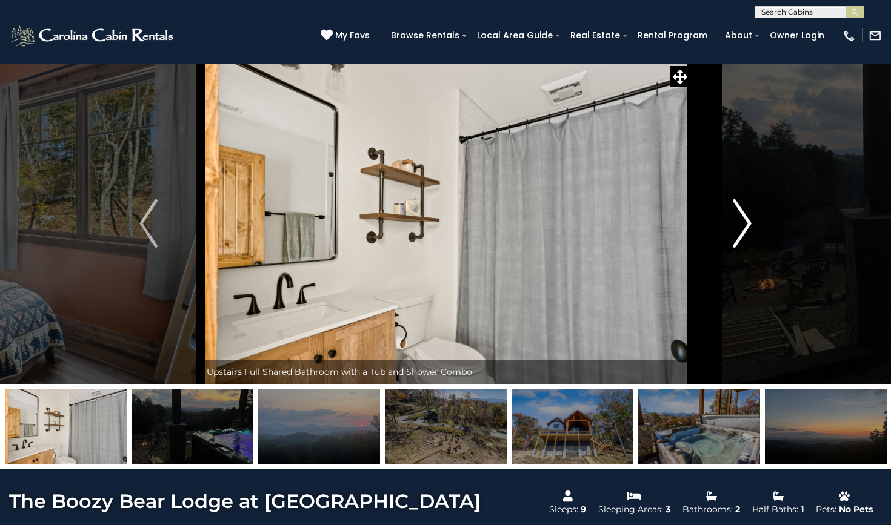
click at [739, 225] on img "Next" at bounding box center [742, 223] width 18 height 48
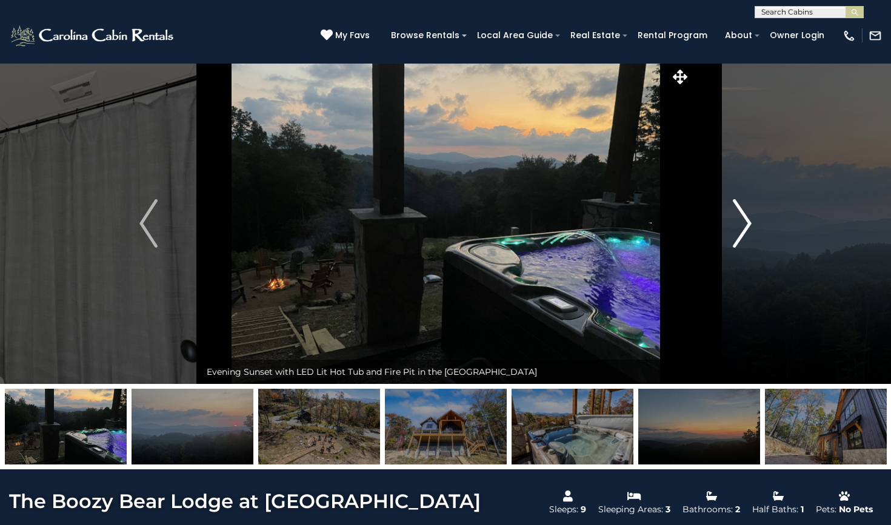
click at [739, 225] on img "Next" at bounding box center [742, 223] width 18 height 48
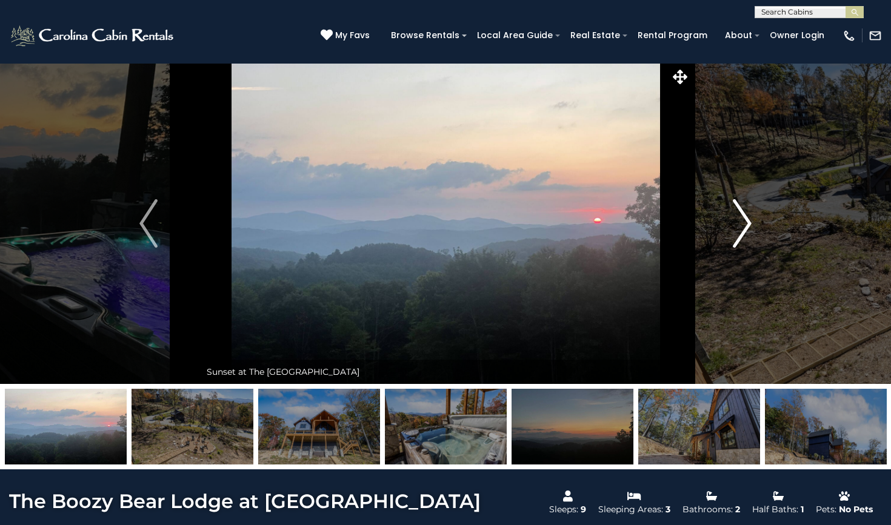
click at [739, 225] on img "Next" at bounding box center [742, 223] width 18 height 48
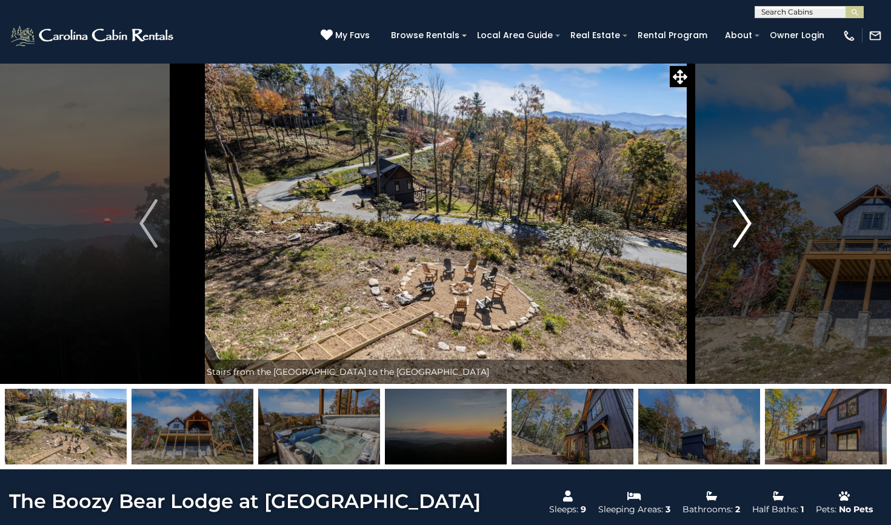
click at [739, 225] on img "Next" at bounding box center [742, 223] width 18 height 48
